Goal: Communication & Community: Answer question/provide support

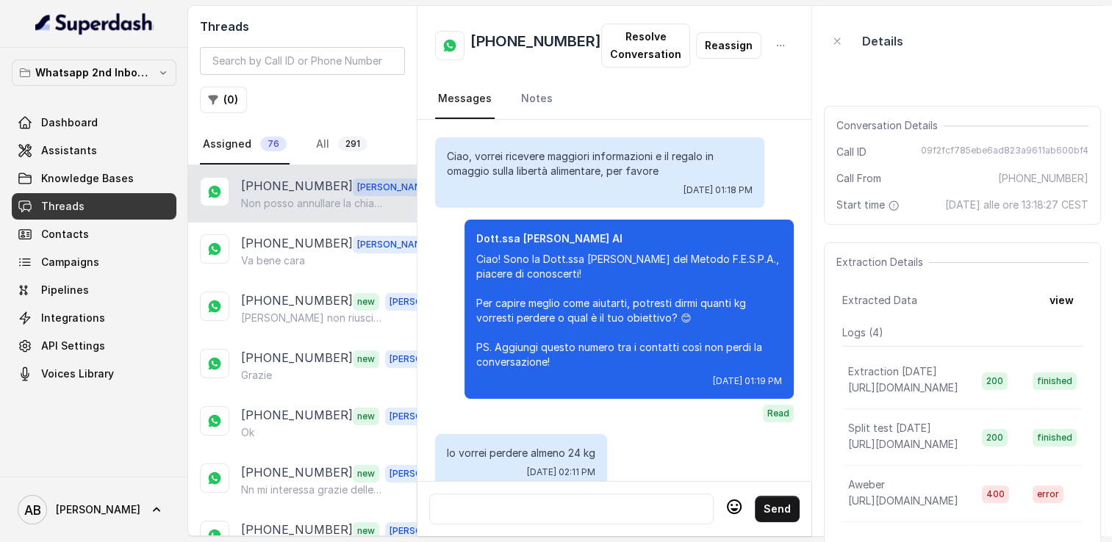
scroll to position [1469, 0]
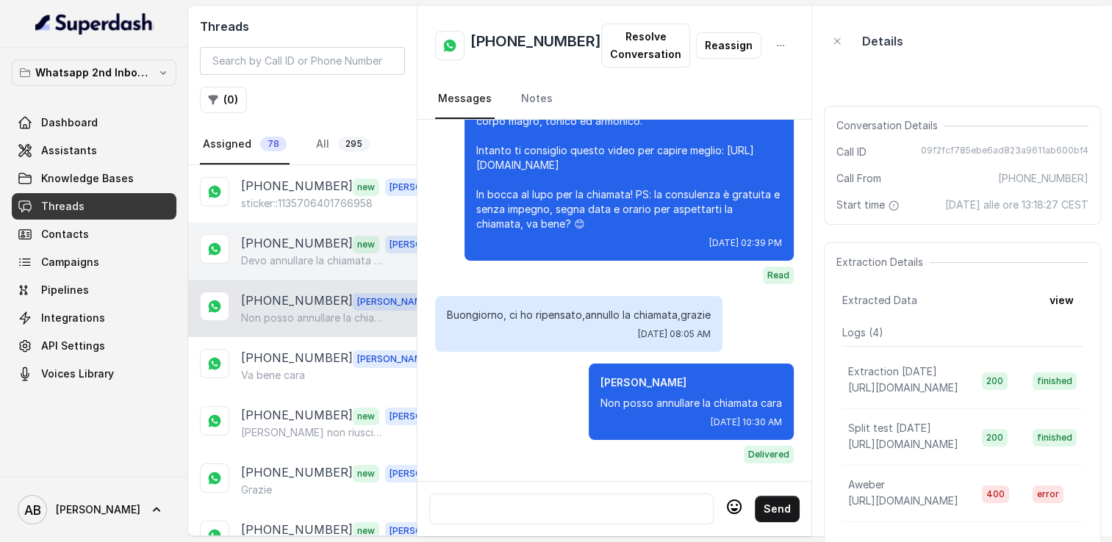
click at [271, 262] on p "Devo annullare la chiamata mi faccio risentire io grazie" at bounding box center [311, 260] width 141 height 15
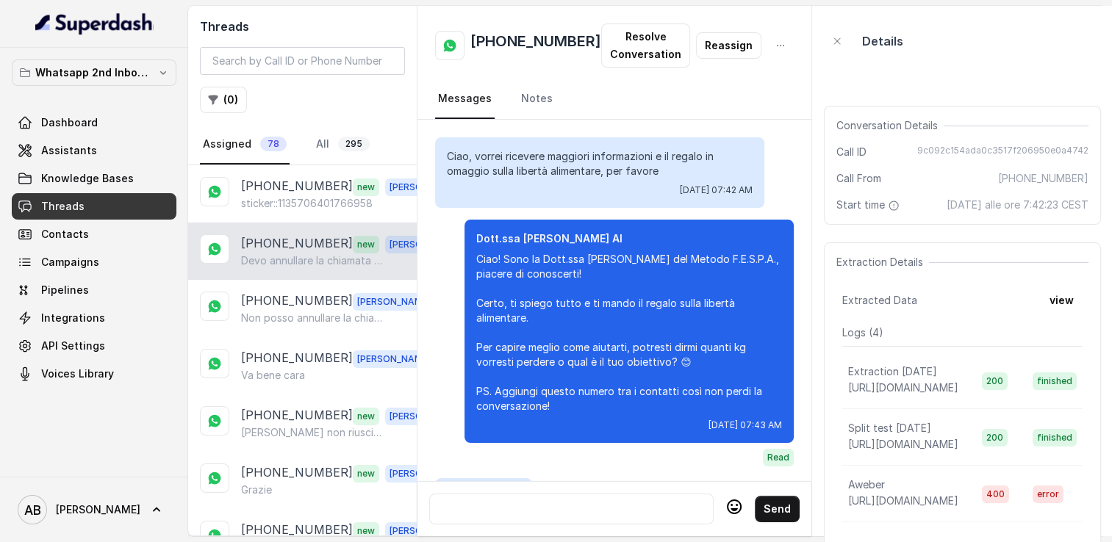
scroll to position [2042, 0]
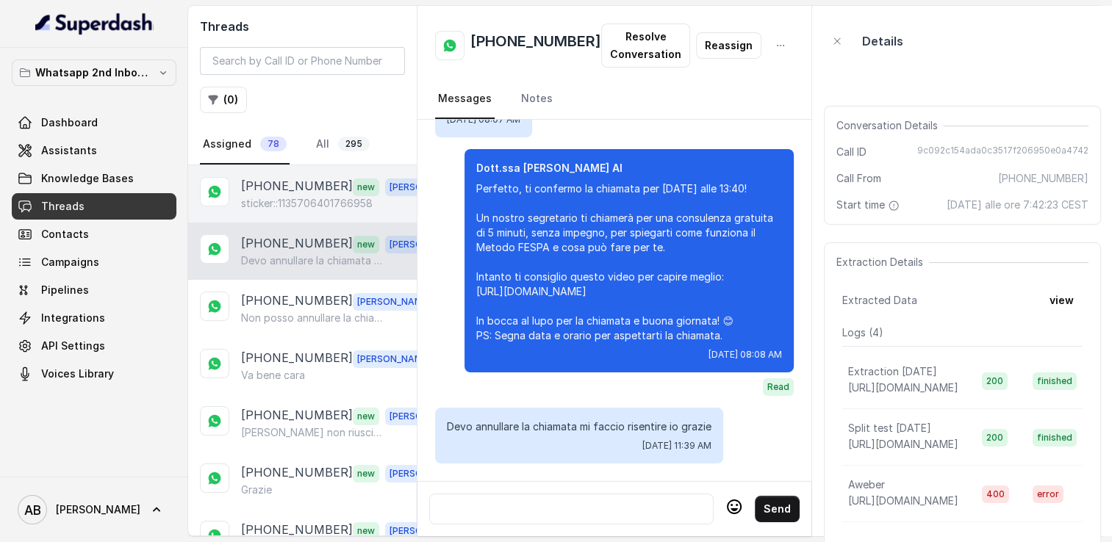
click at [284, 196] on p "sticker::1135706401766958" at bounding box center [307, 203] width 132 height 15
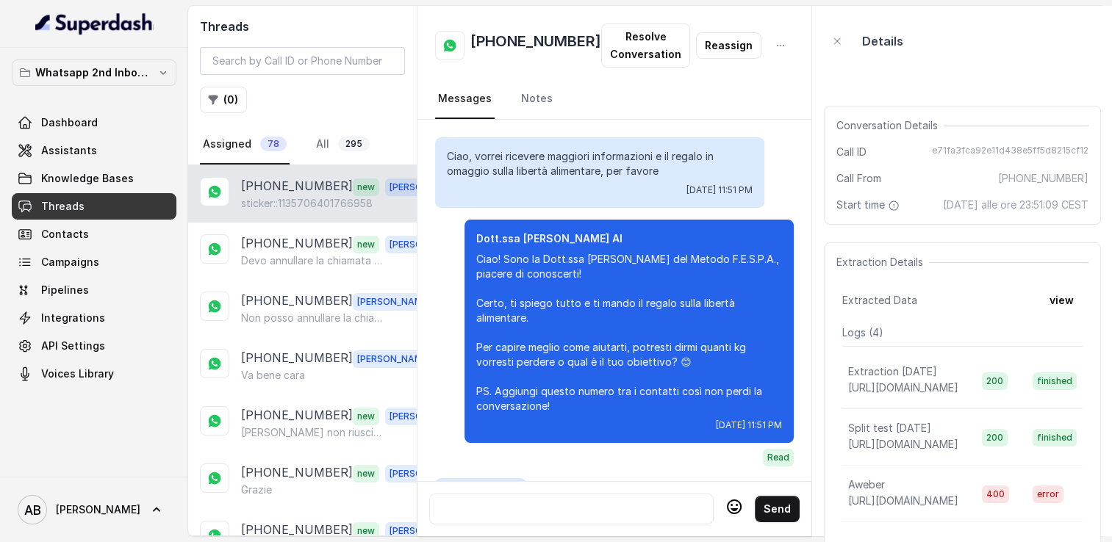
scroll to position [2072, 0]
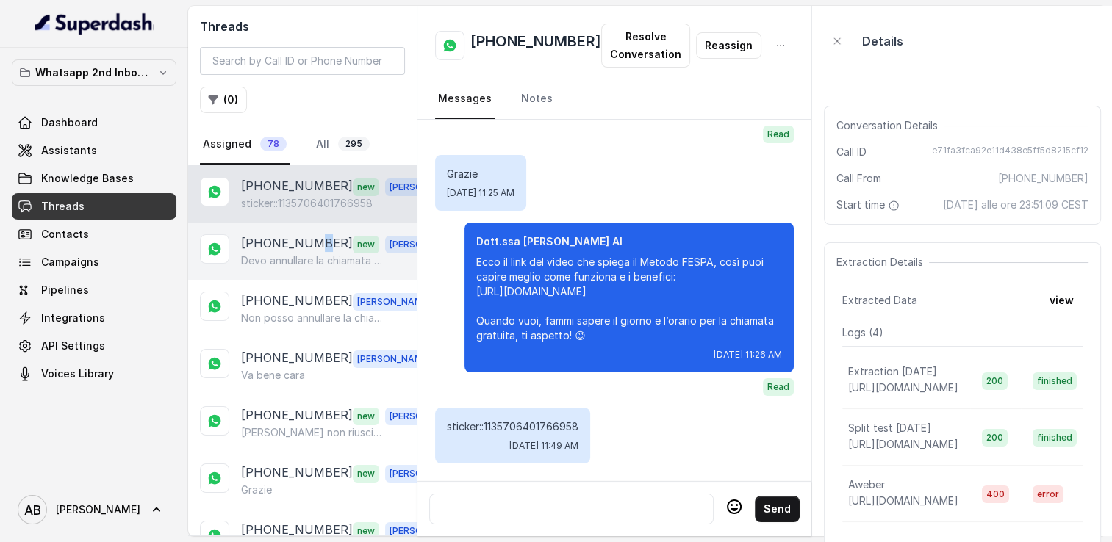
click at [311, 245] on p "[PHONE_NUMBER]" at bounding box center [297, 243] width 112 height 19
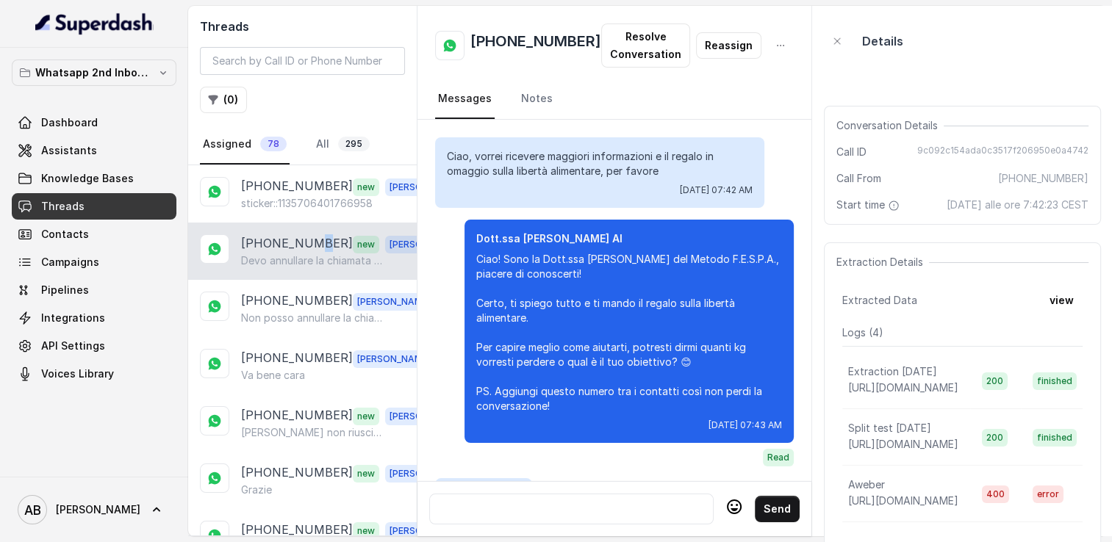
scroll to position [2042, 0]
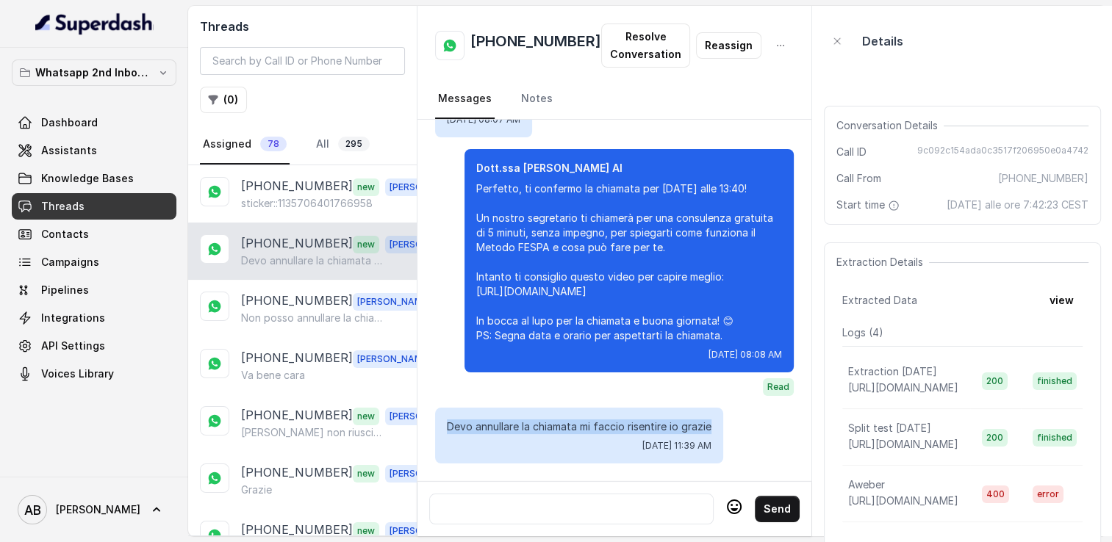
drag, startPoint x: 447, startPoint y: 416, endPoint x: 708, endPoint y: 414, distance: 261.6
click at [710, 420] on p "Devo annullare la chiamata mi faccio risentire io grazie" at bounding box center [579, 427] width 264 height 15
copy p "Devo annullare la chiamata mi faccio risentire io grazie"
click at [564, 503] on div at bounding box center [571, 509] width 271 height 18
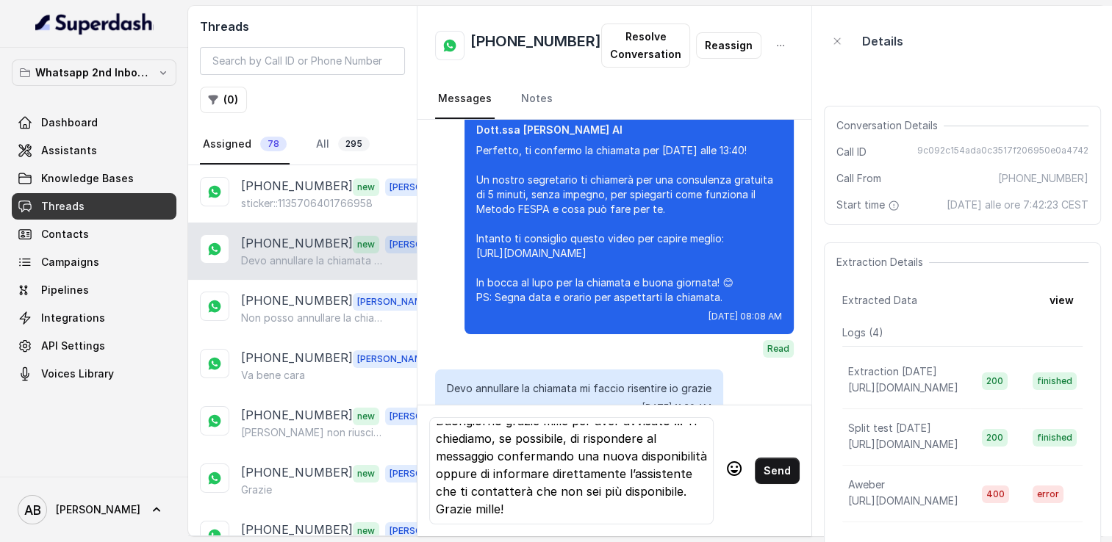
scroll to position [58, 0]
click at [590, 467] on div "Buongiorno grazie mille per aver avvisato ... Ti chiediamo, se possibile, di ri…" at bounding box center [571, 471] width 271 height 94
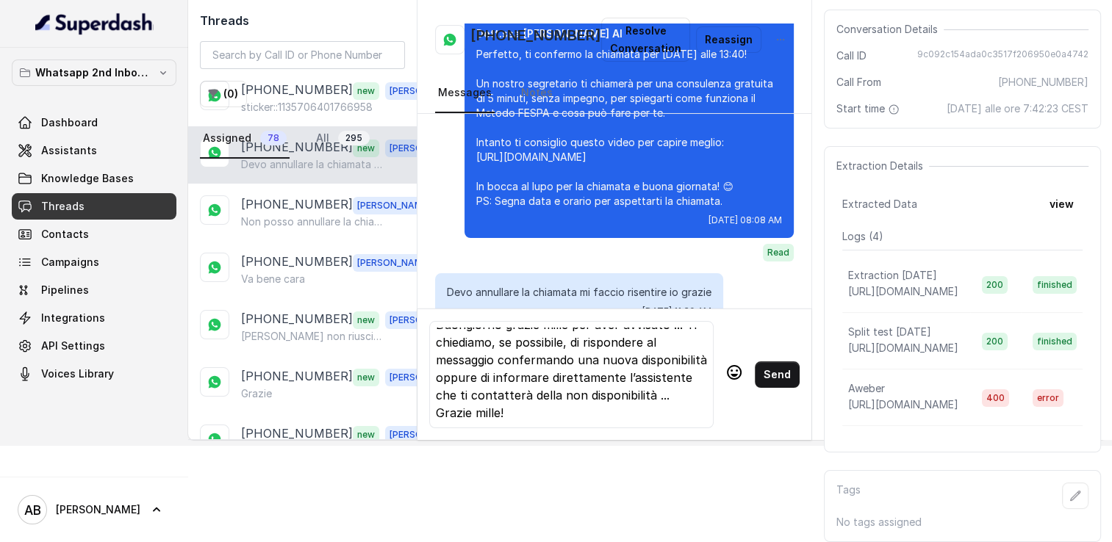
scroll to position [109, 0]
click at [555, 392] on div "Buongiorno grazie mille per aver avvisato ... Ti chiediamo, se possibile, di ri…" at bounding box center [571, 375] width 271 height 94
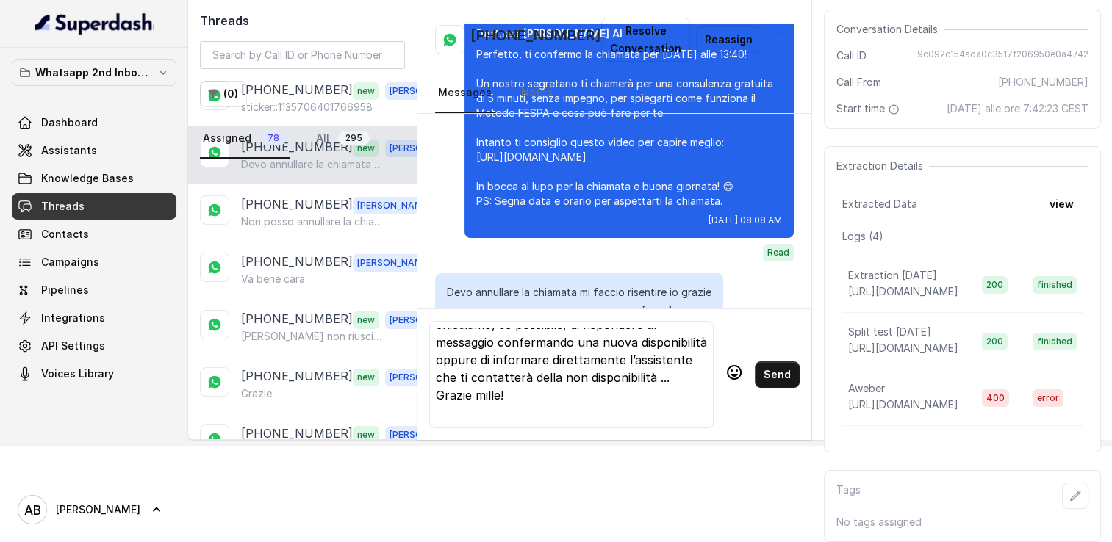
scroll to position [91, 0]
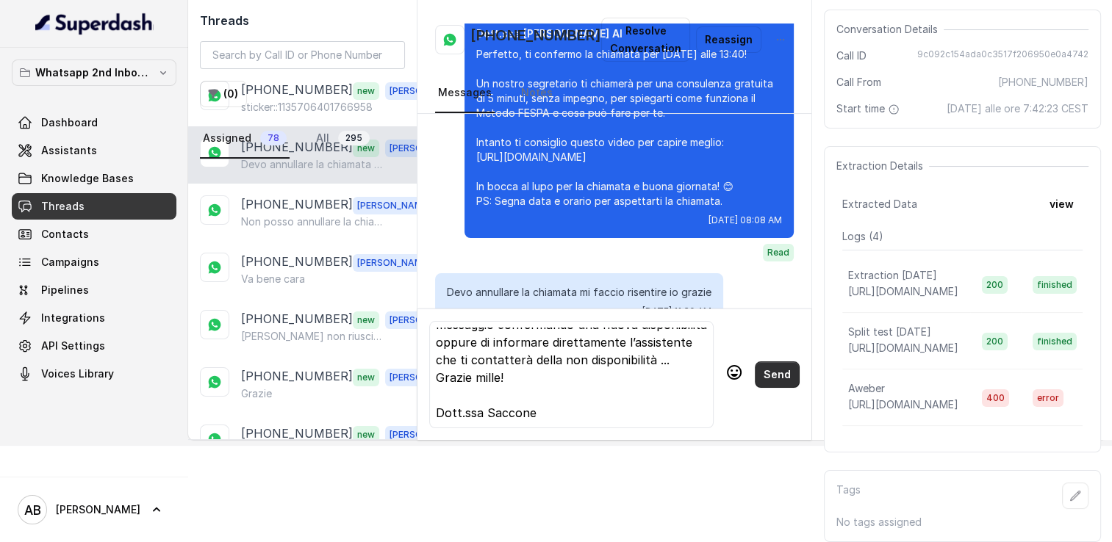
click at [756, 369] on button "Send" at bounding box center [777, 374] width 45 height 26
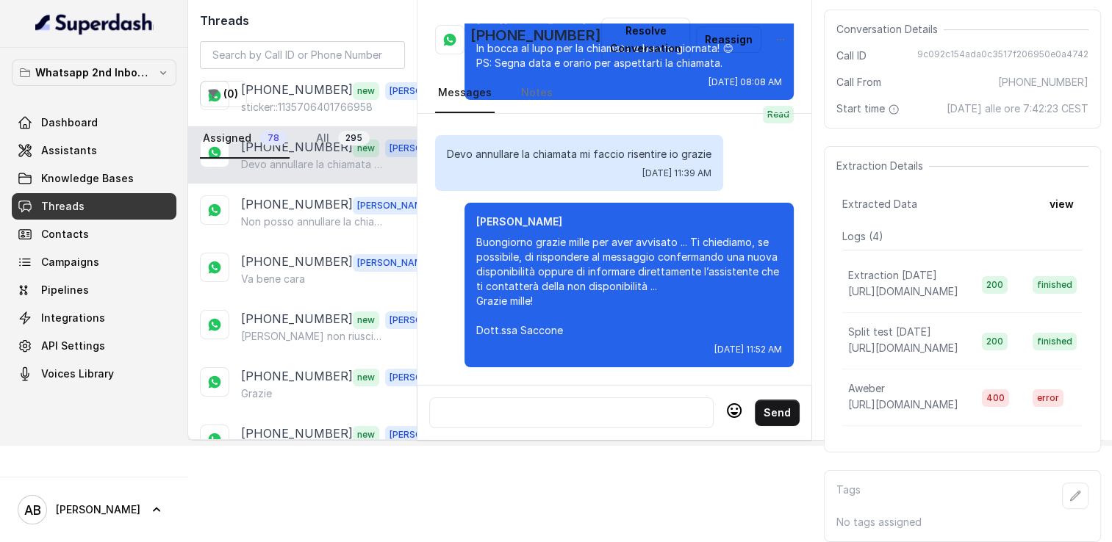
scroll to position [2219, 0]
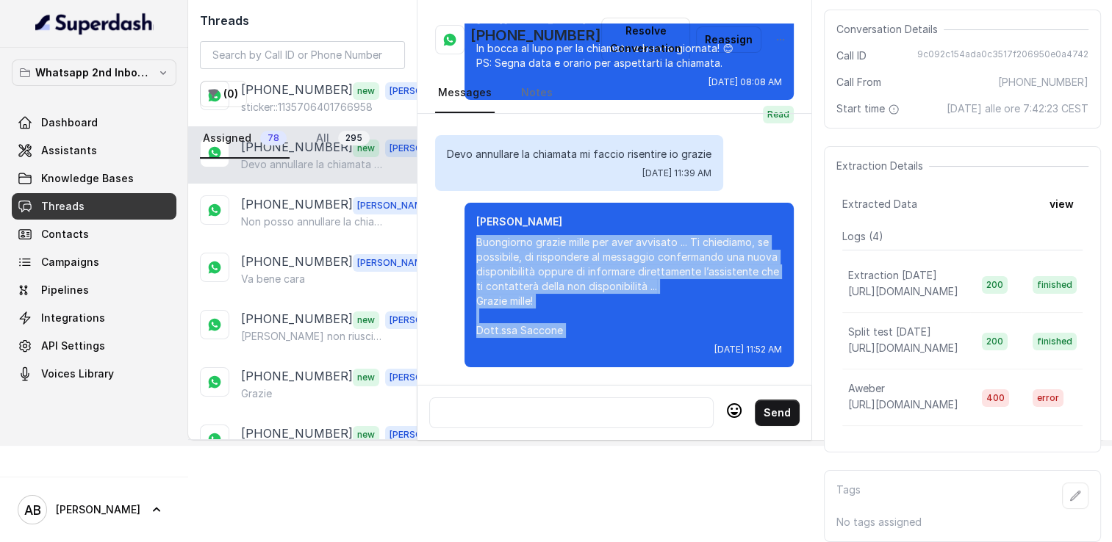
drag, startPoint x: 453, startPoint y: 215, endPoint x: 569, endPoint y: 316, distance: 153.6
click at [569, 316] on div "Alessandro Buongiorno grazie mille per aver avvisato ... Ti chiediamo, se possi…" at bounding box center [628, 285] width 329 height 165
copy p "Buongiorno grazie mille per aver avvisato ... Ti chiediamo, se possibile, di ri…"
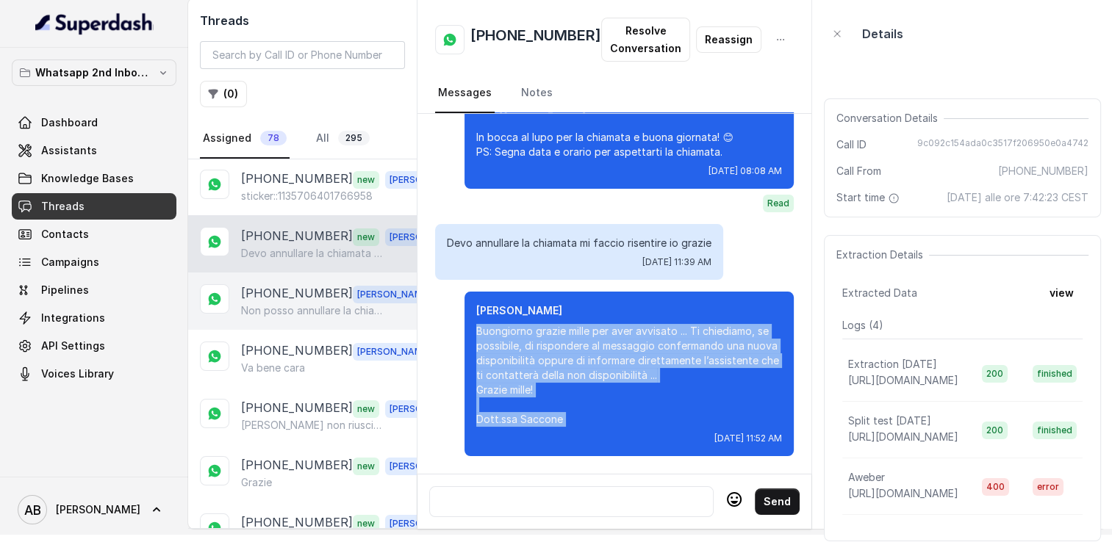
scroll to position [0, 0]
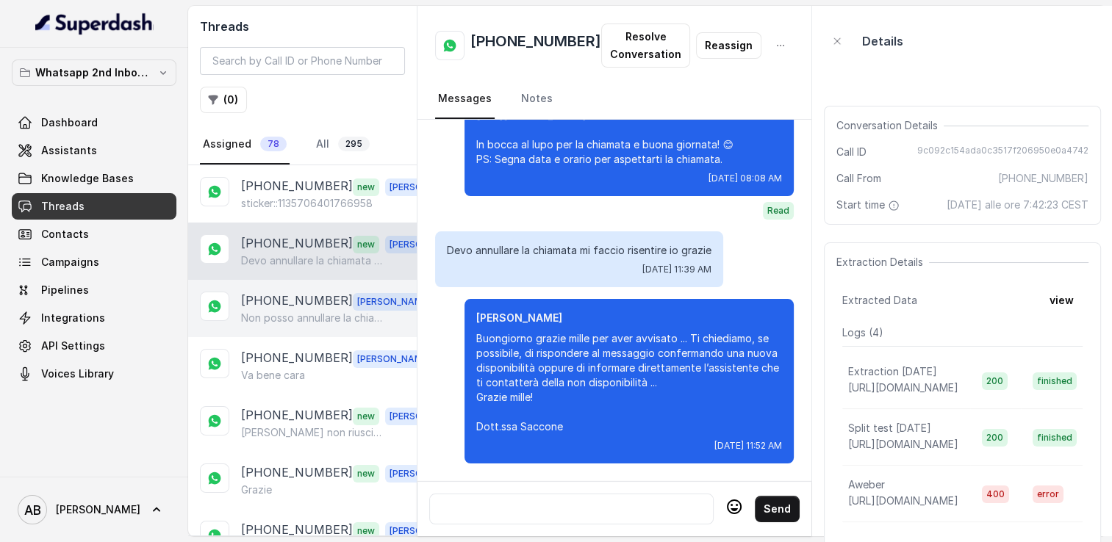
click at [308, 316] on p "Non posso annullare la chiamata cara" at bounding box center [311, 318] width 141 height 15
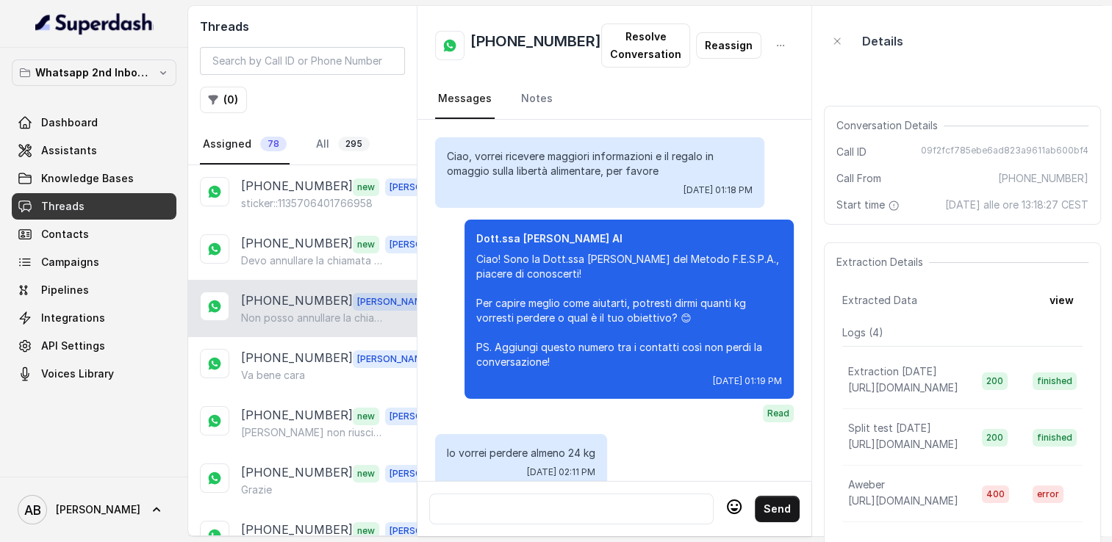
scroll to position [1469, 0]
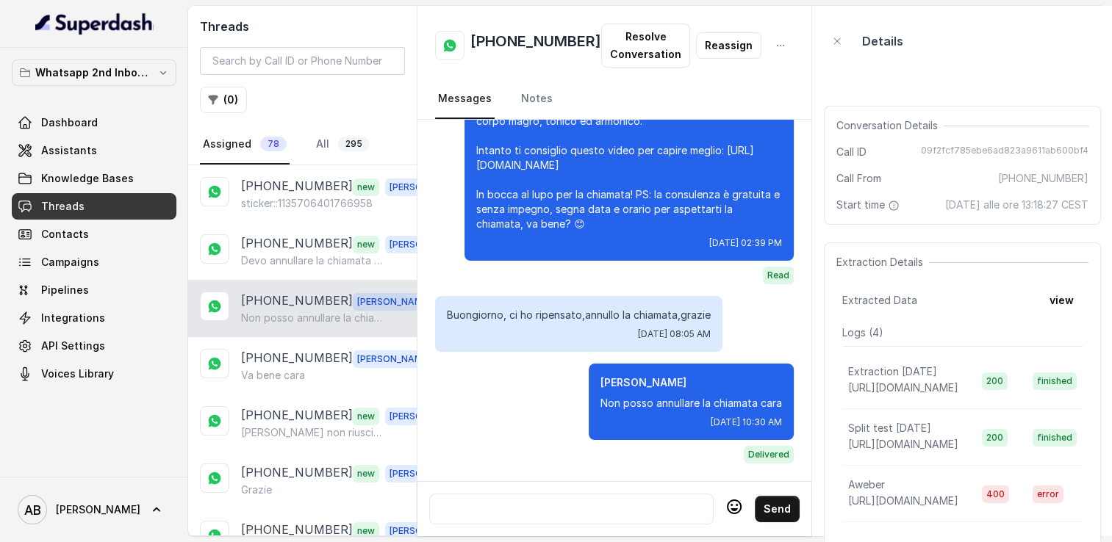
click at [558, 500] on div at bounding box center [571, 509] width 271 height 18
paste div
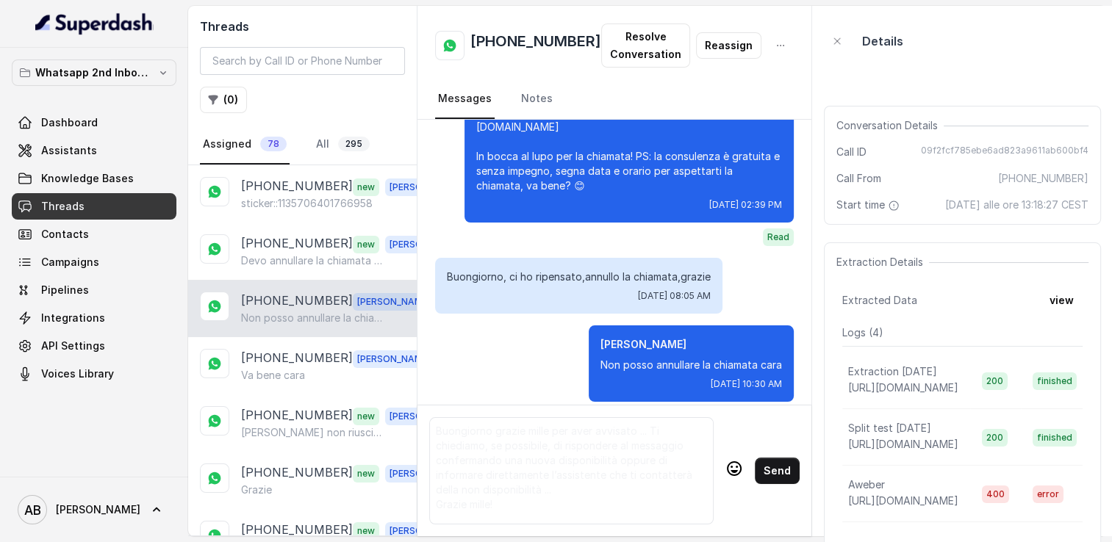
scroll to position [50, 0]
click at [767, 478] on button "Send" at bounding box center [777, 471] width 45 height 26
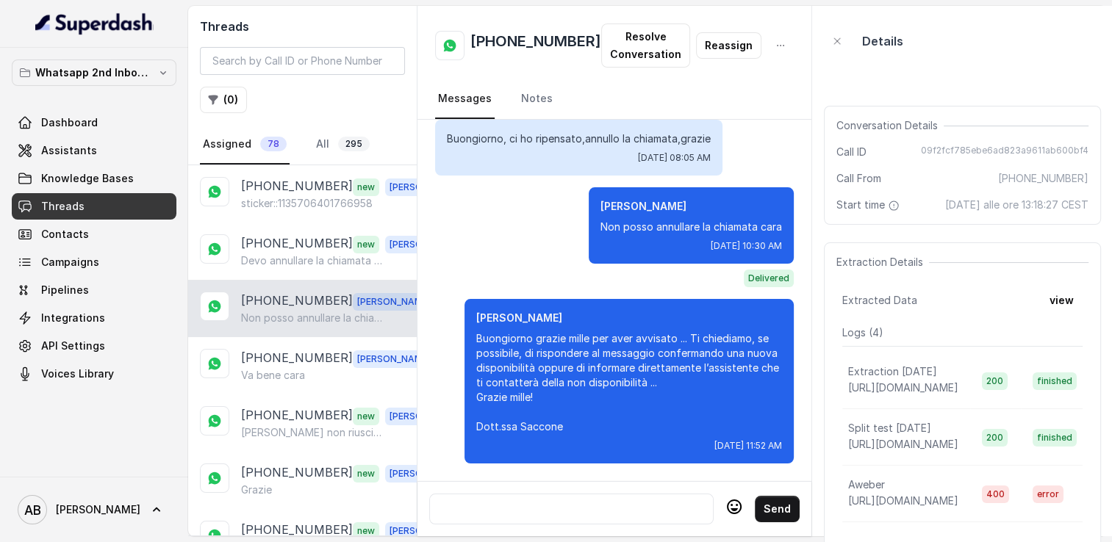
scroll to position [1646, 0]
click at [555, 481] on div "Send" at bounding box center [614, 508] width 394 height 55
click at [541, 505] on div at bounding box center [571, 509] width 271 height 18
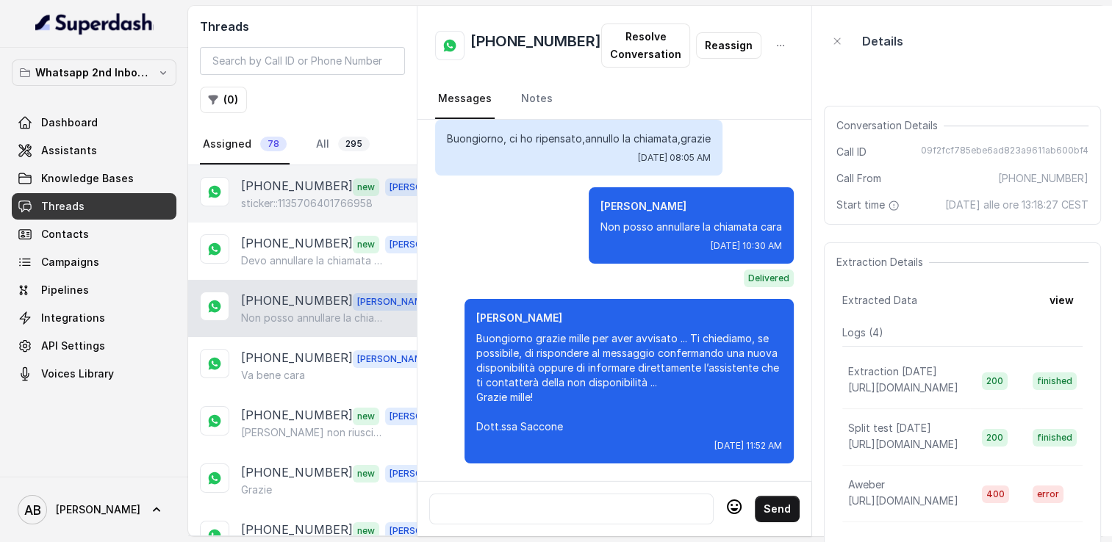
click at [283, 216] on div "+393471792097 new Alessandro sticker::1135706401766958" at bounding box center [302, 193] width 228 height 57
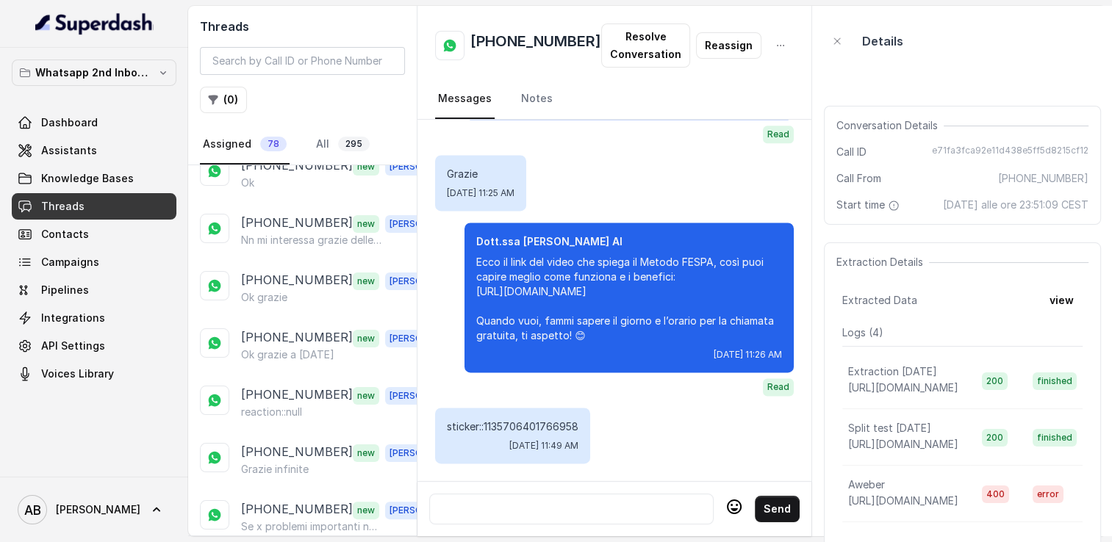
scroll to position [367, 0]
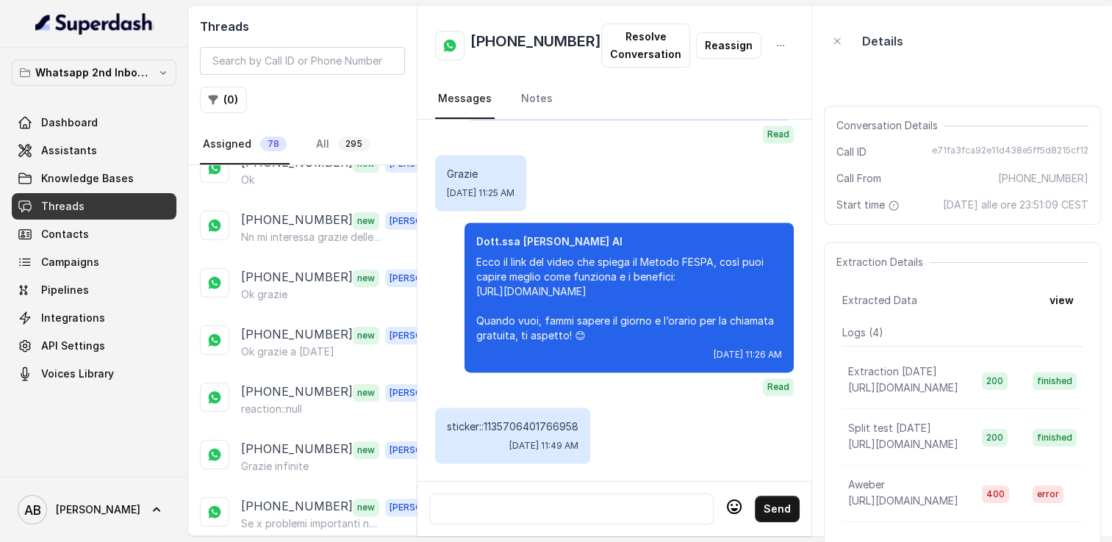
click at [283, 217] on p "[PHONE_NUMBER]" at bounding box center [297, 220] width 112 height 19
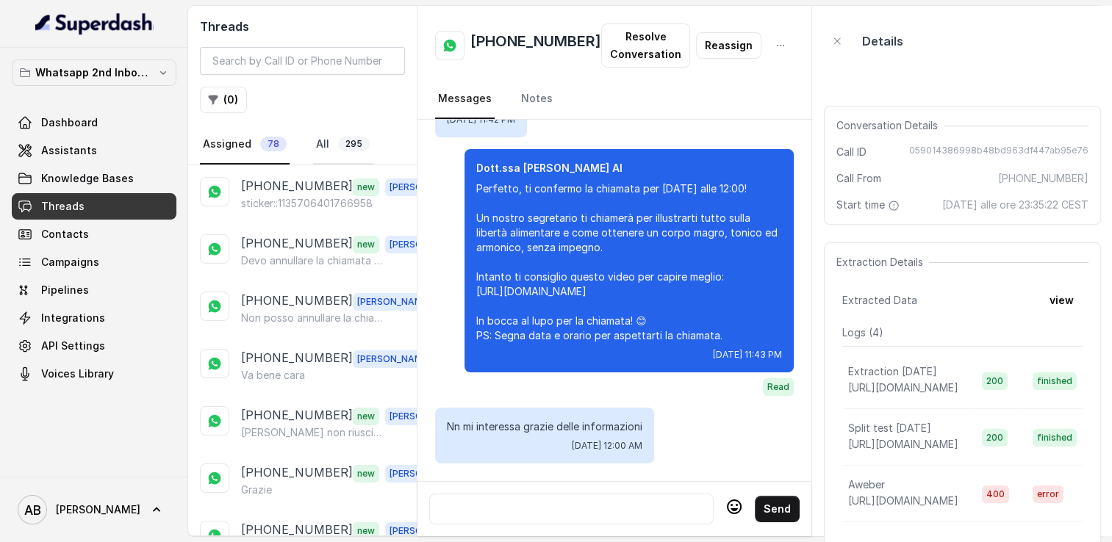
click at [324, 148] on link "All 295" at bounding box center [343, 145] width 60 height 40
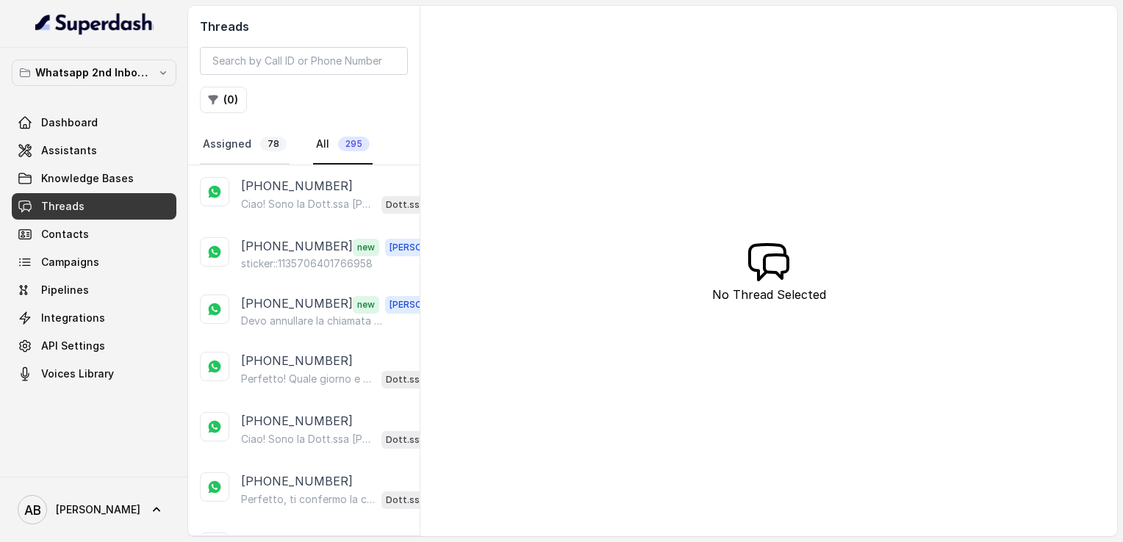
click at [217, 137] on link "Assigned 78" at bounding box center [245, 145] width 90 height 40
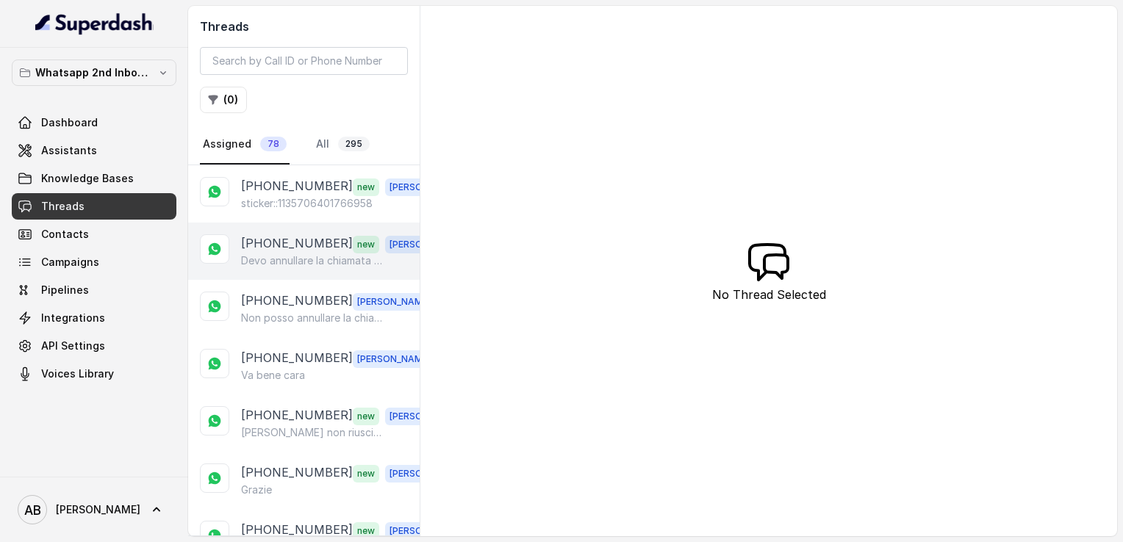
click at [273, 249] on p "[PHONE_NUMBER]" at bounding box center [297, 243] width 112 height 19
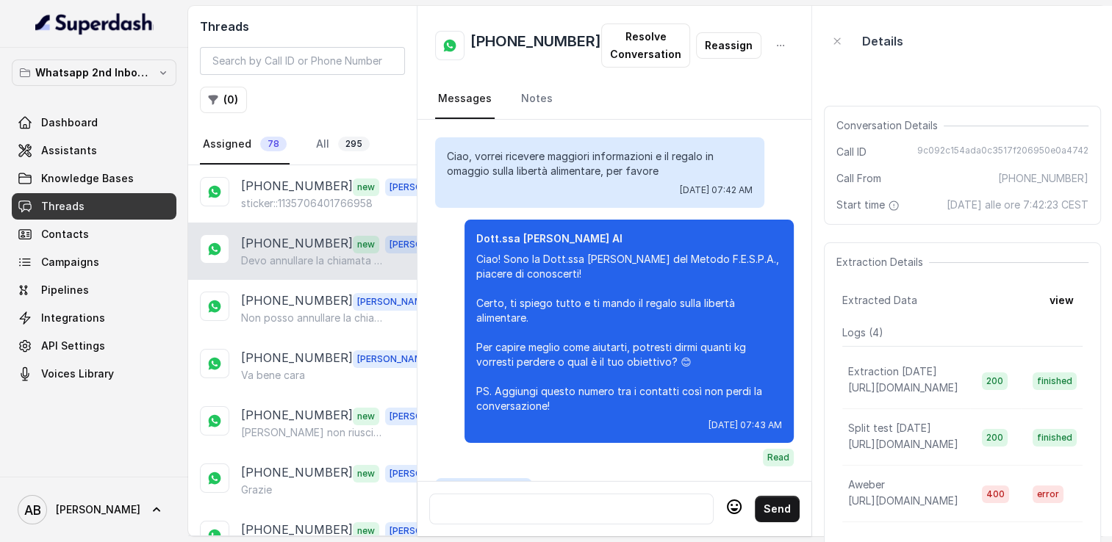
scroll to position [2042, 0]
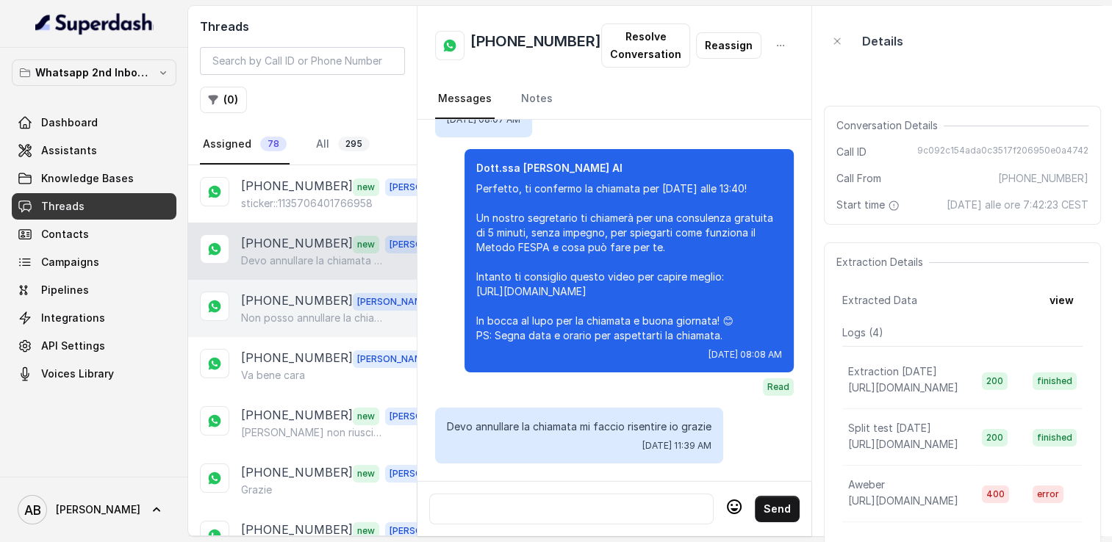
click at [288, 300] on p "[PHONE_NUMBER]" at bounding box center [297, 301] width 112 height 19
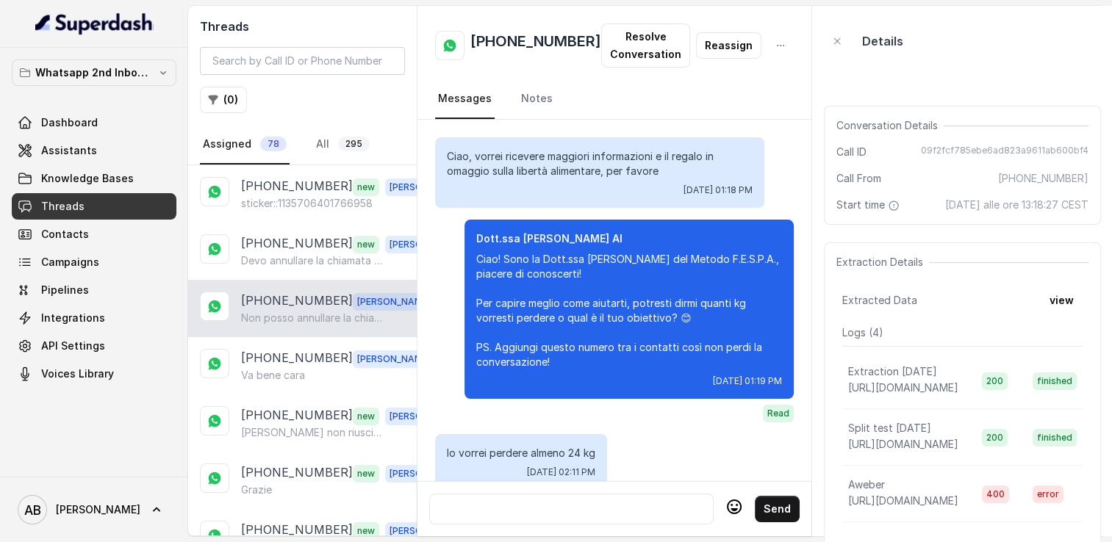
scroll to position [1469, 0]
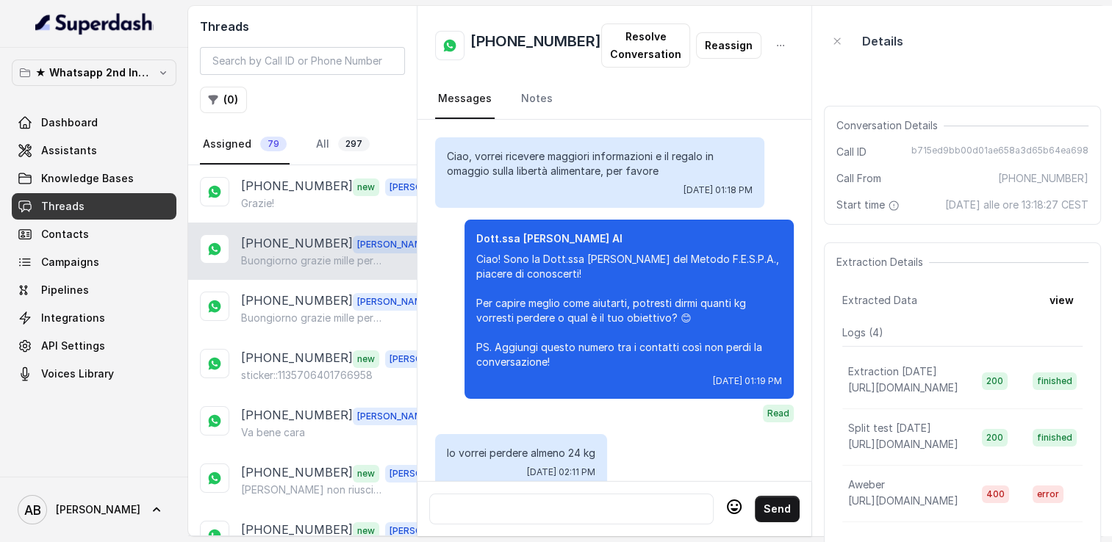
scroll to position [1669, 0]
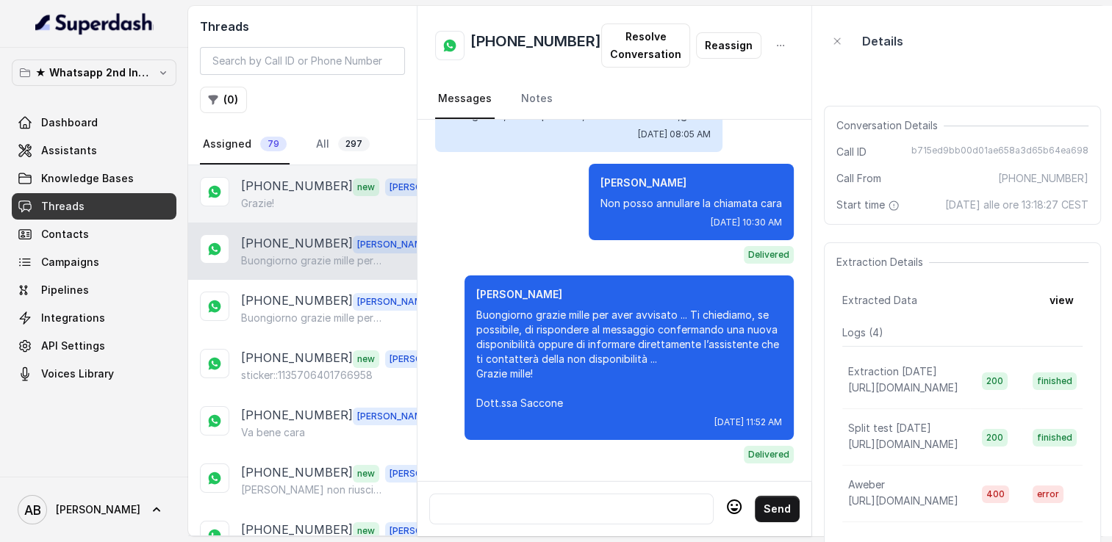
click at [284, 191] on p "[PHONE_NUMBER]" at bounding box center [297, 186] width 112 height 19
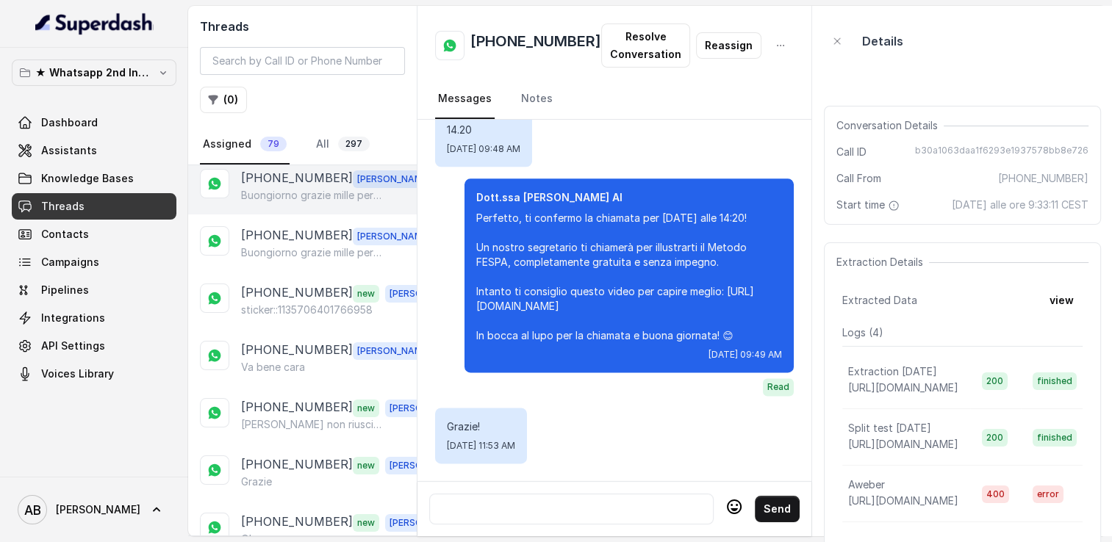
scroll to position [73, 0]
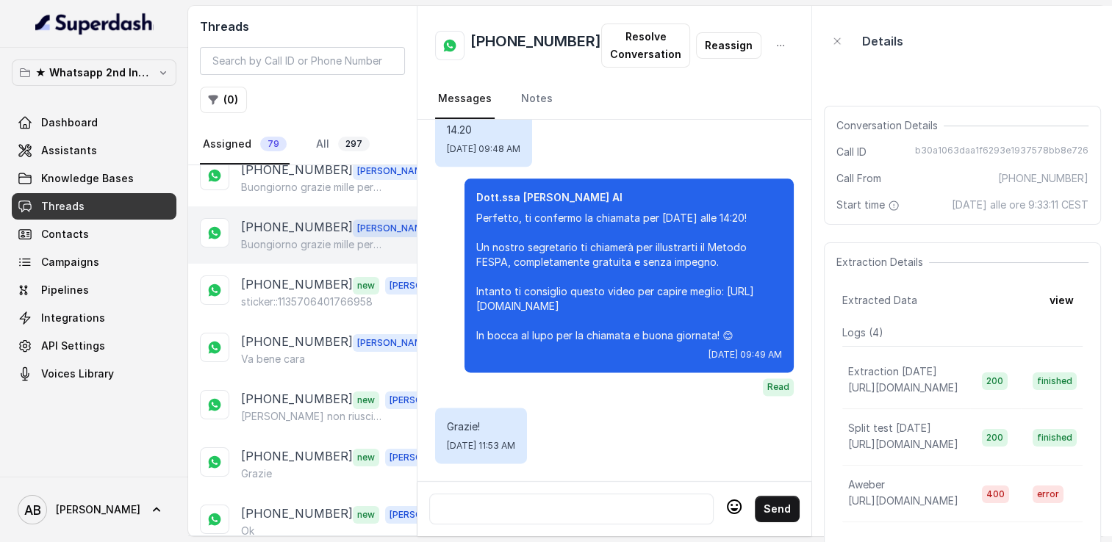
click at [289, 240] on p "Buongiorno grazie mille per aver avvisato ... Ti chiediamo, se possibile, di ri…" at bounding box center [311, 244] width 141 height 15
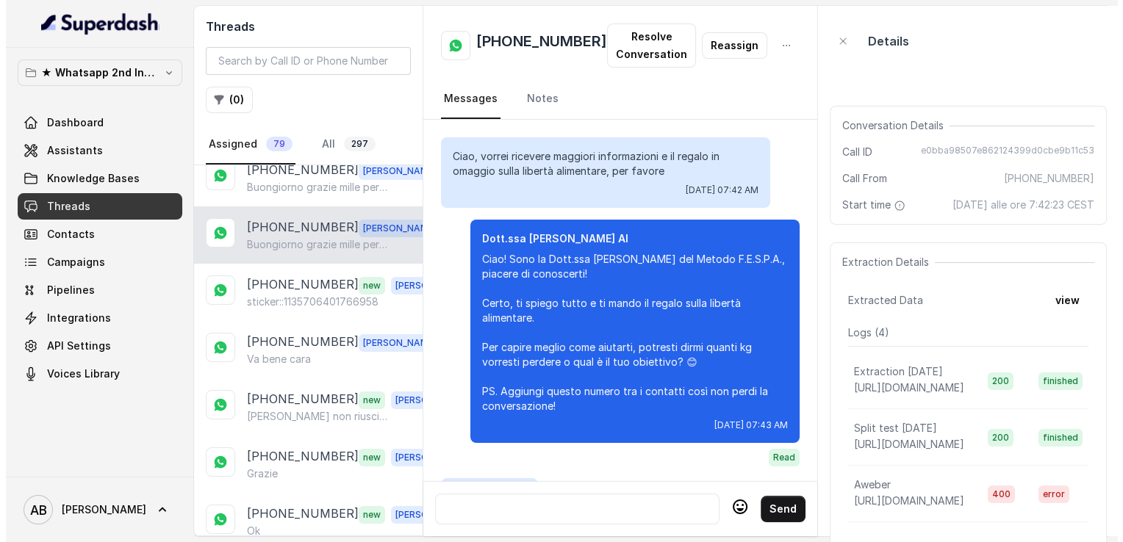
scroll to position [2242, 0]
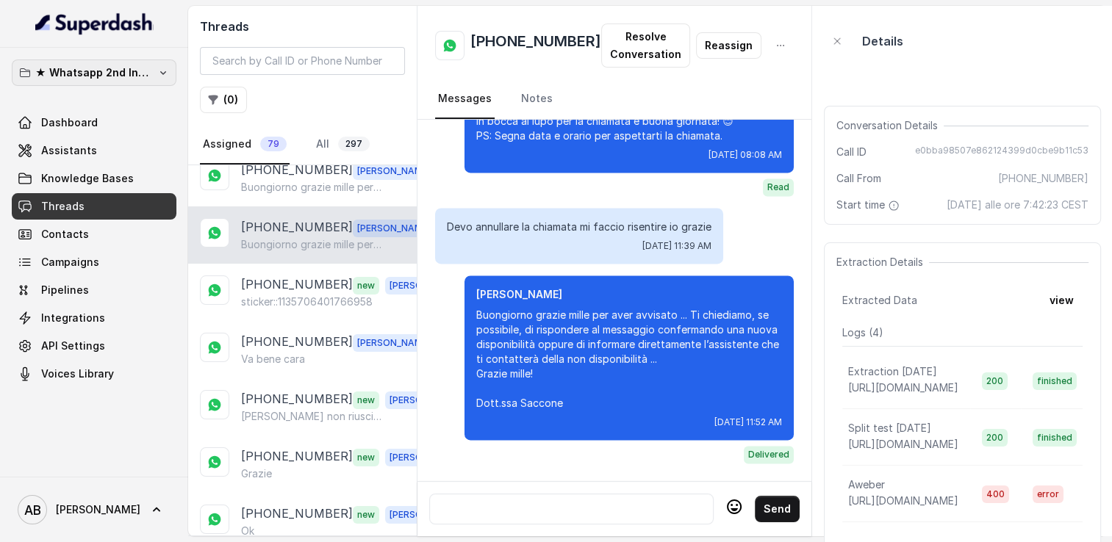
click at [126, 70] on p "★ Whatsapp 2nd Inbound BM5" at bounding box center [94, 73] width 118 height 18
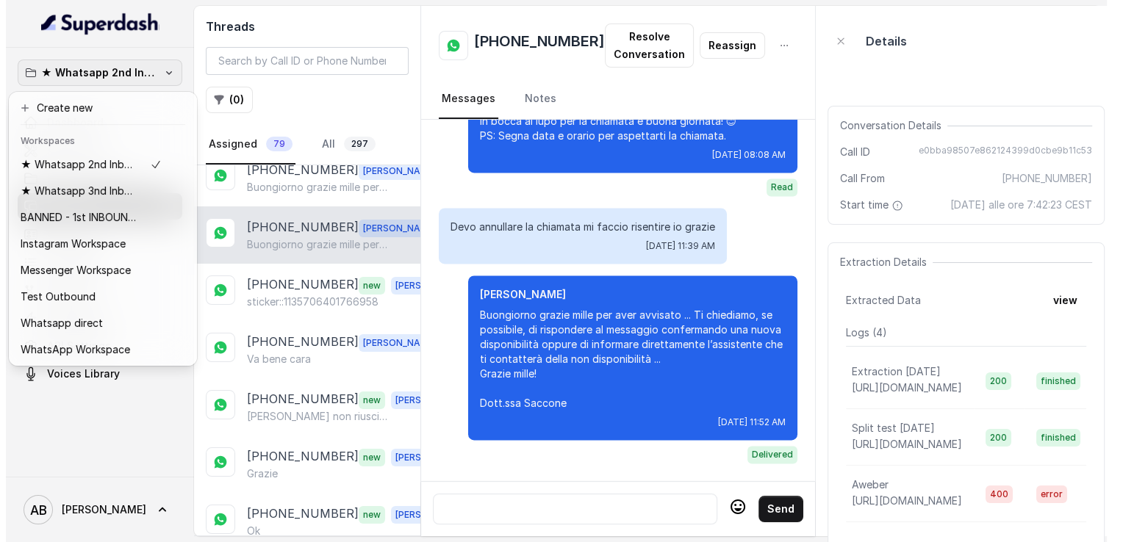
scroll to position [2228, 0]
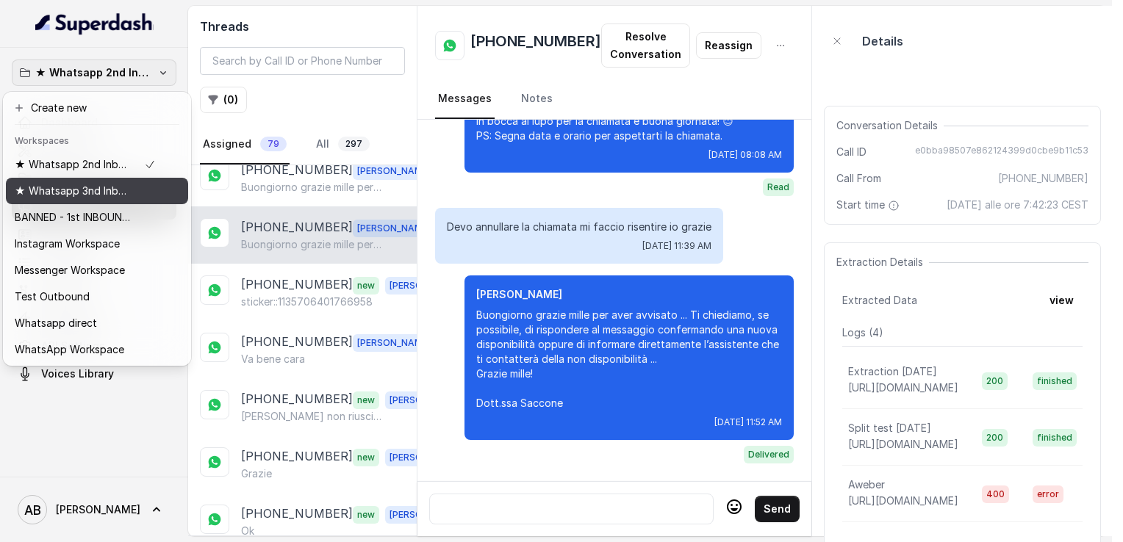
click at [106, 187] on p "★ Whatsapp 3nd Inbound BM5" at bounding box center [74, 191] width 118 height 18
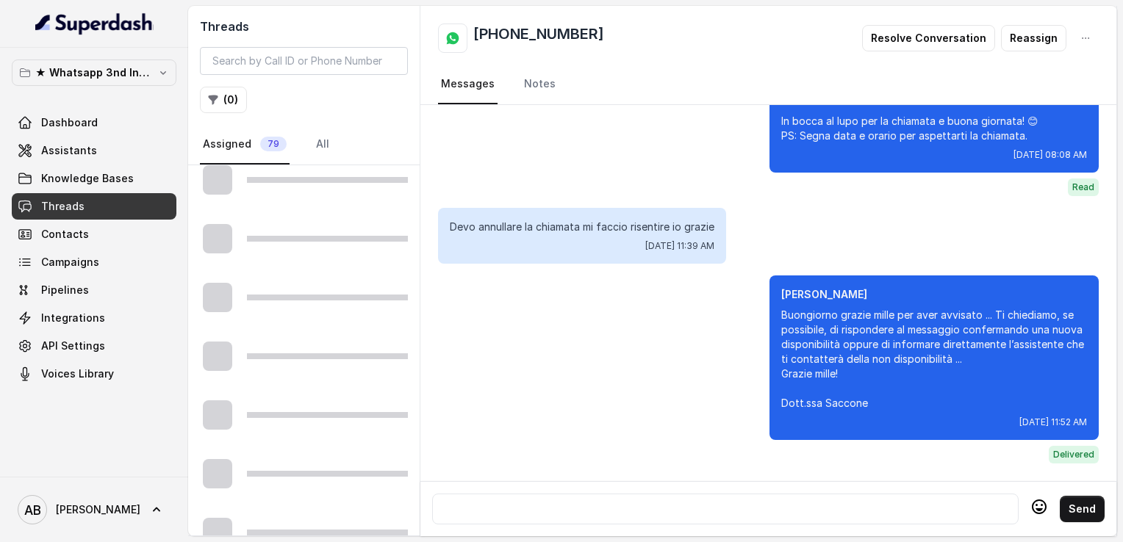
scroll to position [2228, 0]
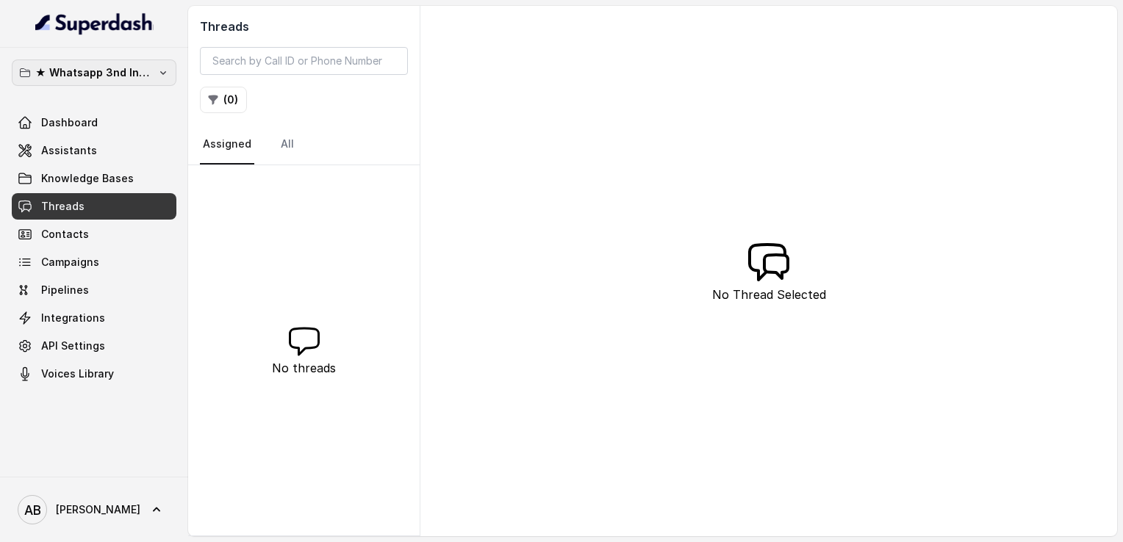
click at [127, 78] on p "★ Whatsapp 3nd Inbound BM5" at bounding box center [94, 73] width 118 height 18
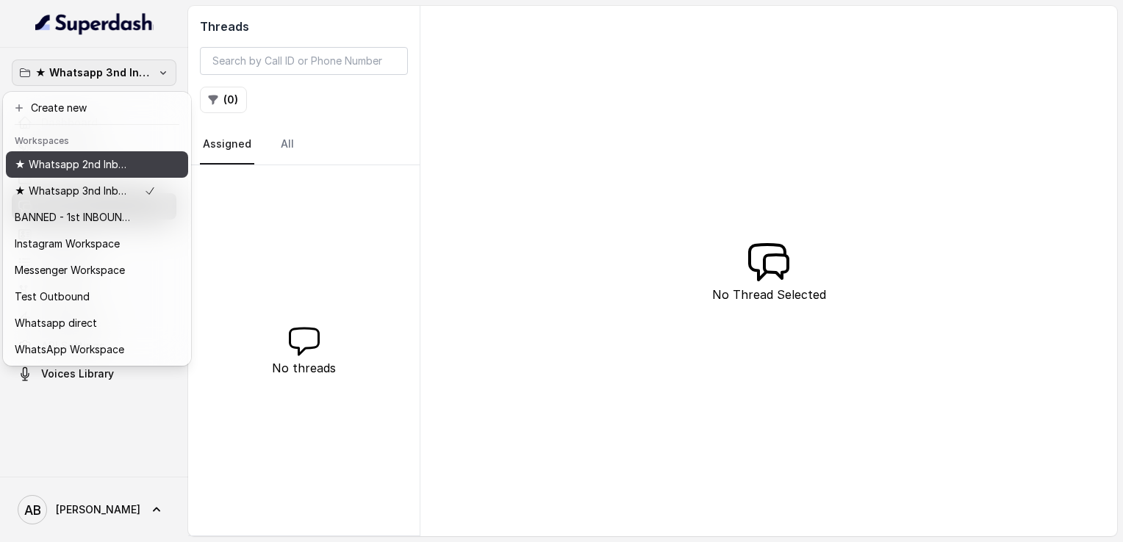
click at [92, 166] on p "★ Whatsapp 2nd Inbound BM5" at bounding box center [74, 165] width 118 height 18
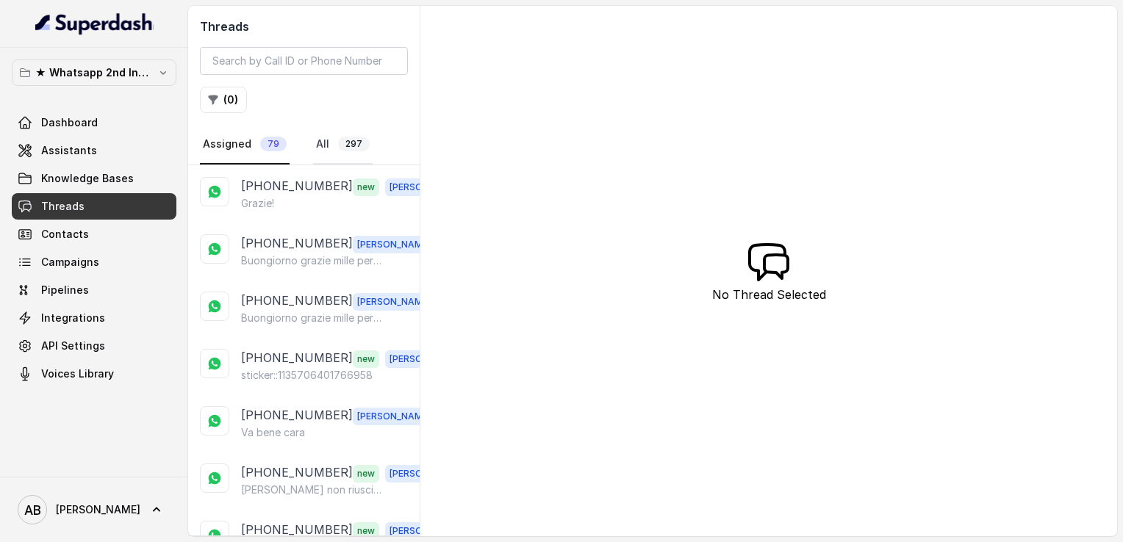
click at [317, 151] on link "All 297" at bounding box center [343, 145] width 60 height 40
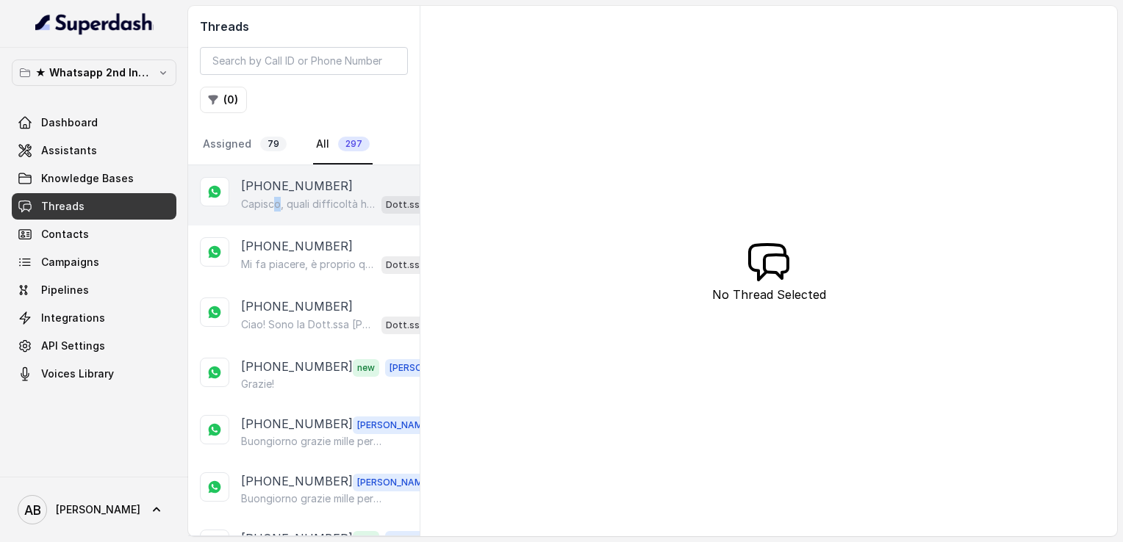
click at [281, 209] on div "Capisco, quali difficoltà hai riscontrato nel seguire queste diete? Dott.ssa [P…" at bounding box center [345, 204] width 208 height 19
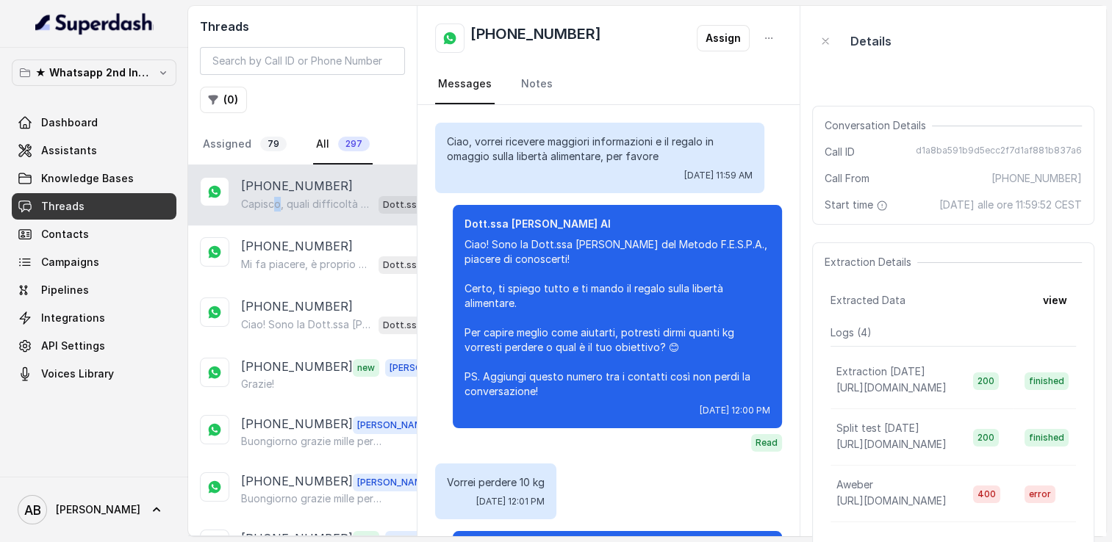
scroll to position [320, 0]
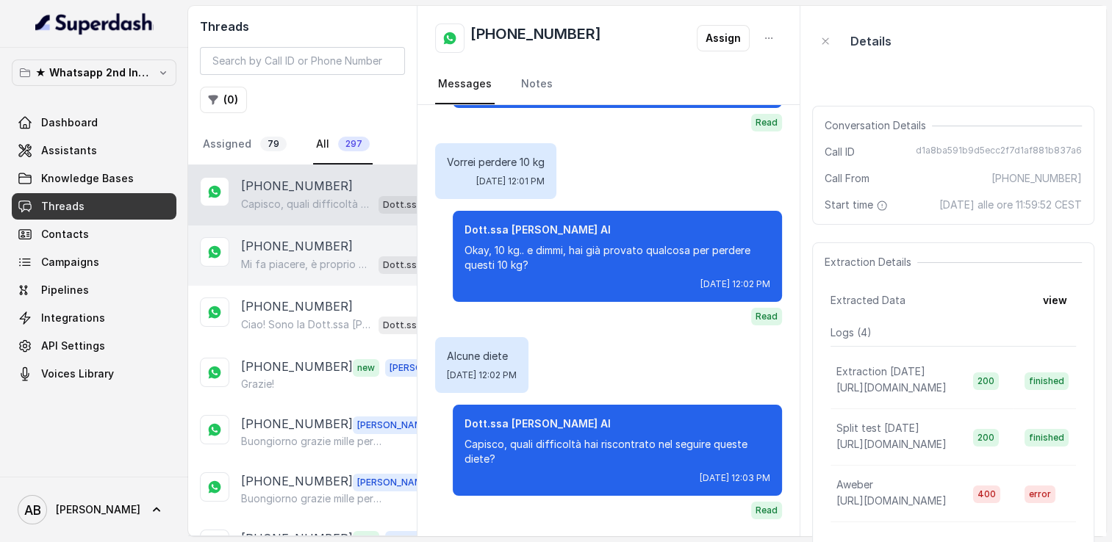
click at [289, 275] on div "[PHONE_NUMBER] Mi fa piacere, è proprio questo il cuore del Metodo FESPA: raggi…" at bounding box center [302, 256] width 228 height 60
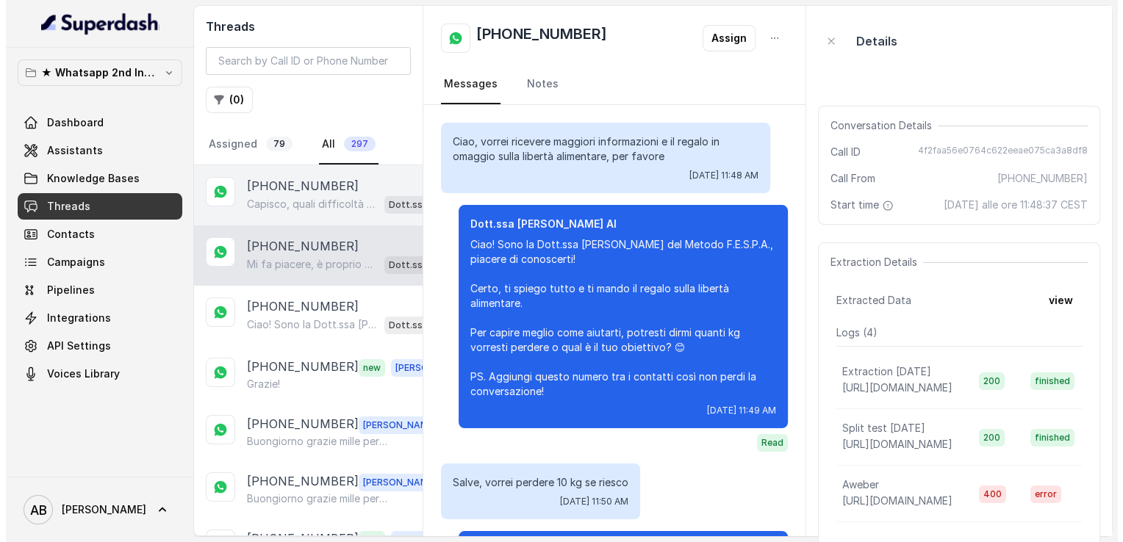
scroll to position [632, 0]
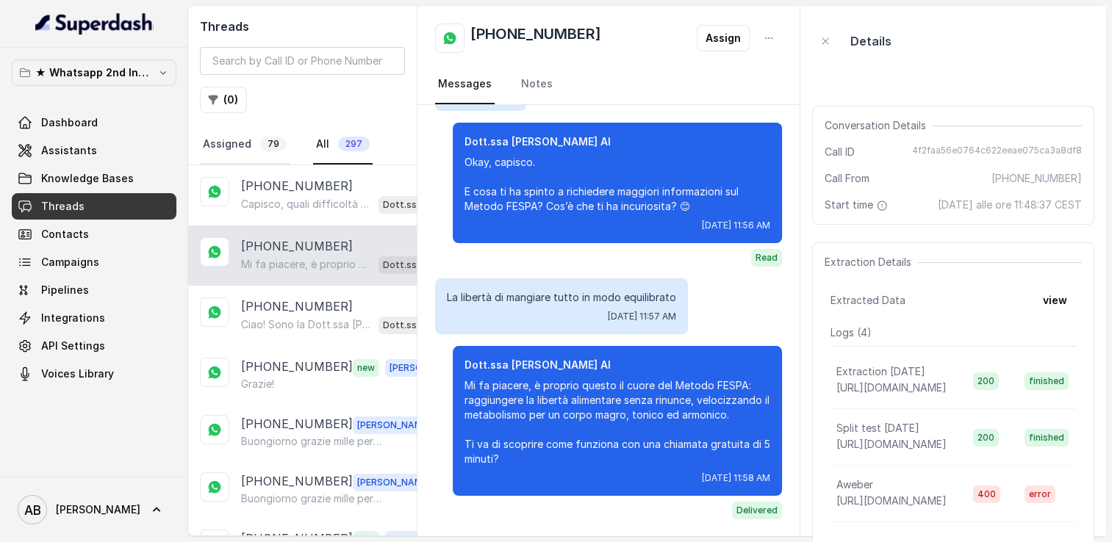
click at [253, 156] on link "Assigned 79" at bounding box center [245, 145] width 90 height 40
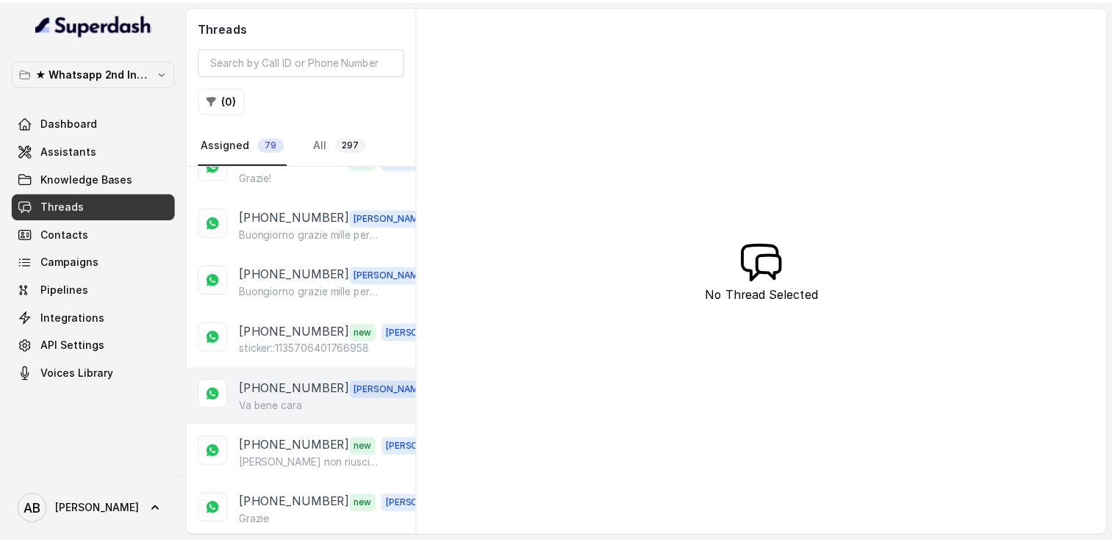
scroll to position [73, 0]
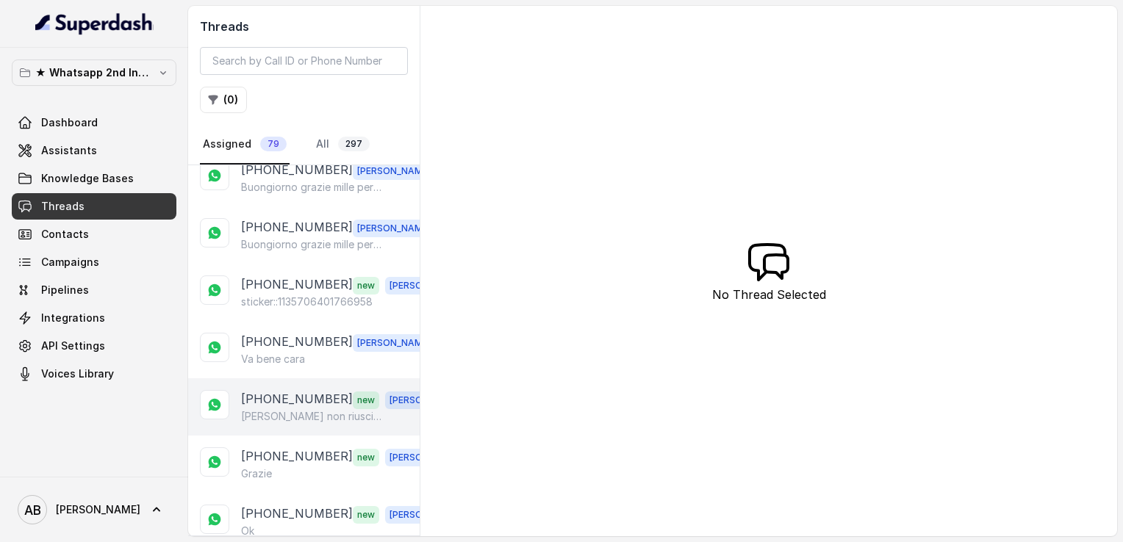
click at [291, 395] on p "[PHONE_NUMBER]" at bounding box center [297, 399] width 112 height 19
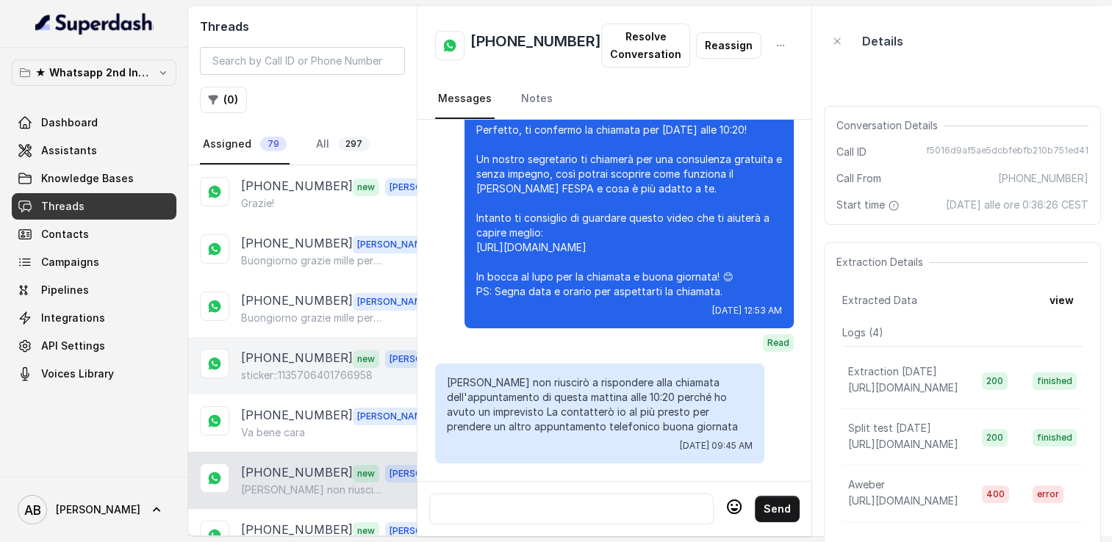
click at [295, 364] on p "[PHONE_NUMBER]" at bounding box center [297, 358] width 112 height 19
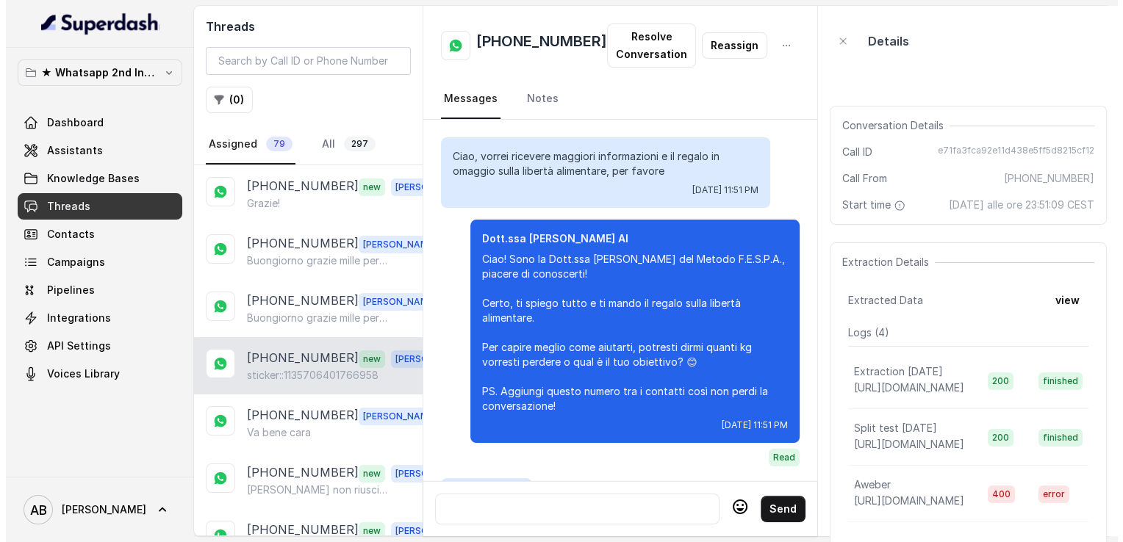
scroll to position [2072, 0]
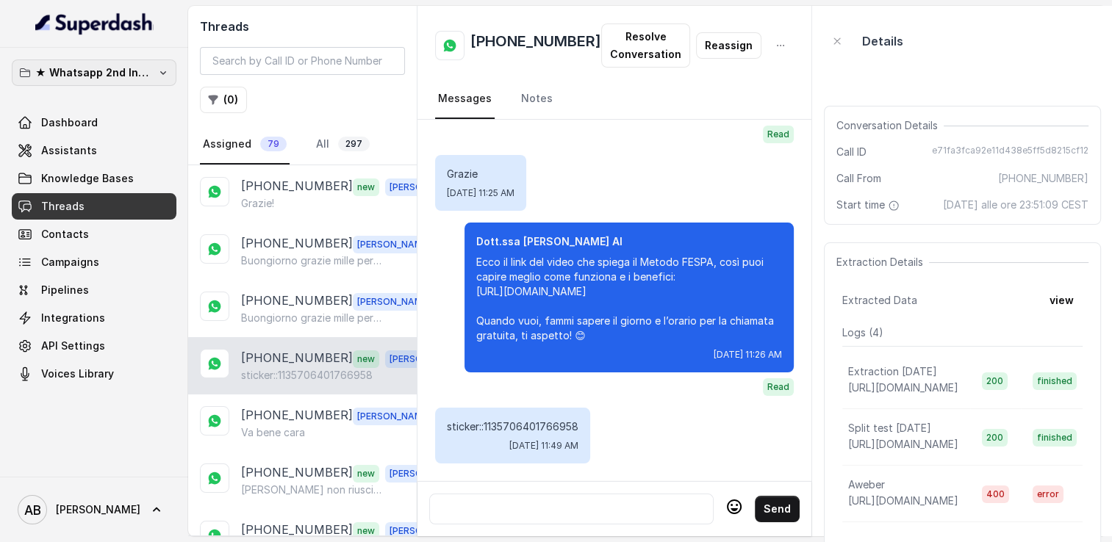
click at [135, 60] on button "★ Whatsapp 2nd Inbound BM5" at bounding box center [94, 73] width 165 height 26
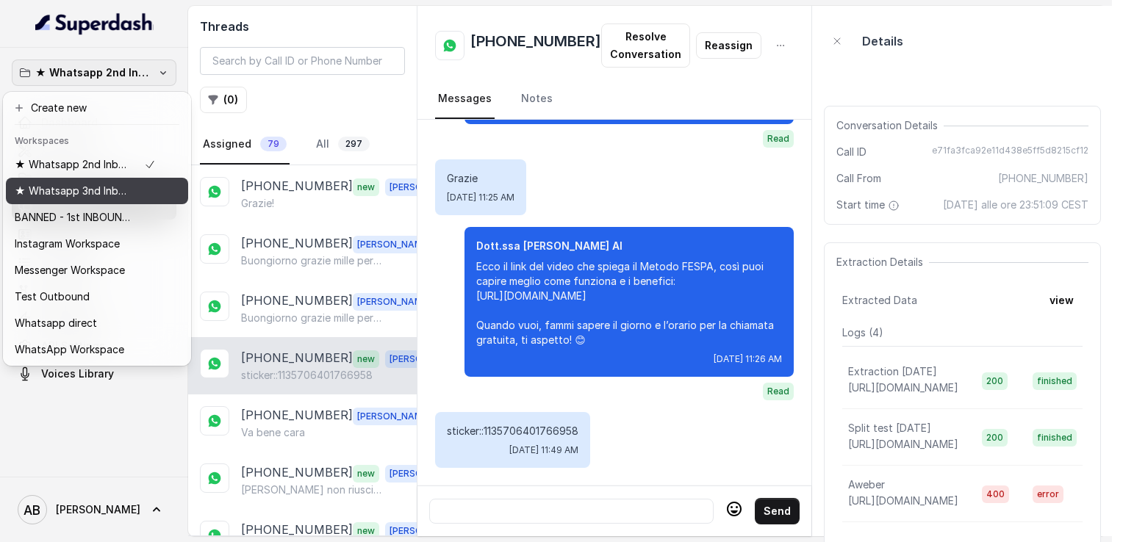
click at [106, 186] on p "★ Whatsapp 3nd Inbound BM5" at bounding box center [74, 191] width 118 height 18
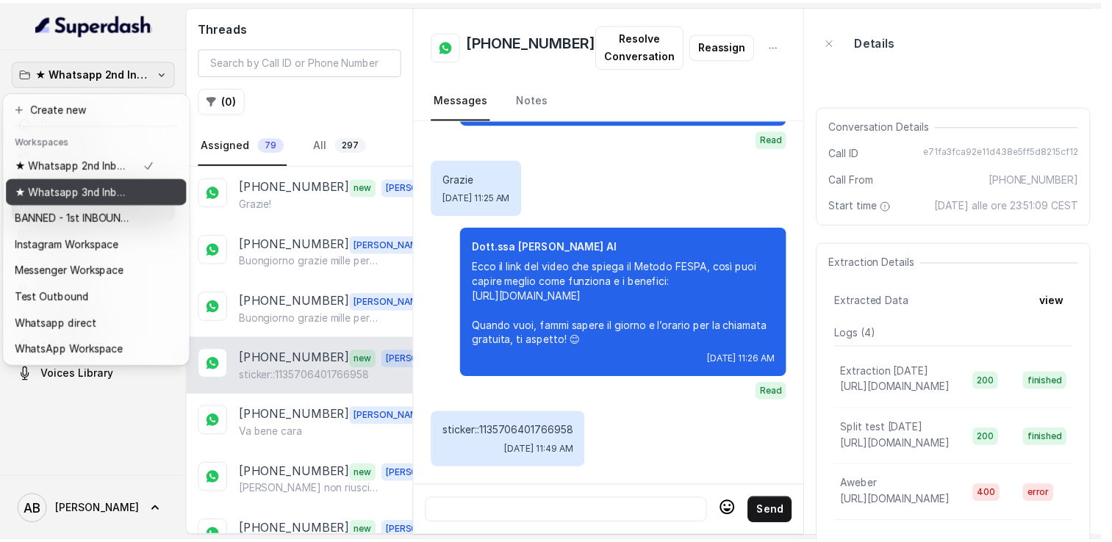
scroll to position [2058, 0]
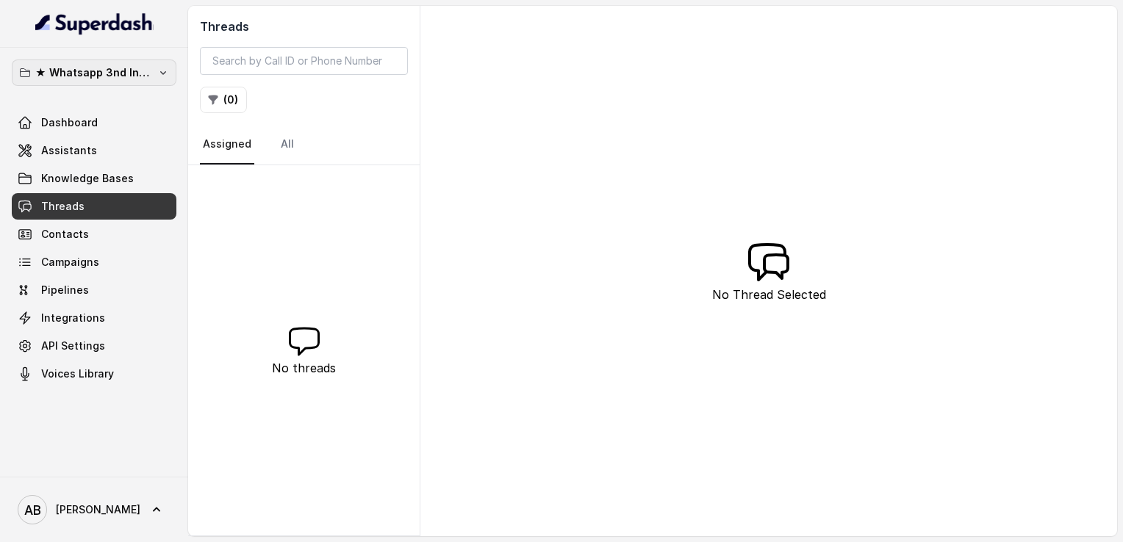
click at [112, 64] on p "★ Whatsapp 3nd Inbound BM5" at bounding box center [94, 73] width 118 height 18
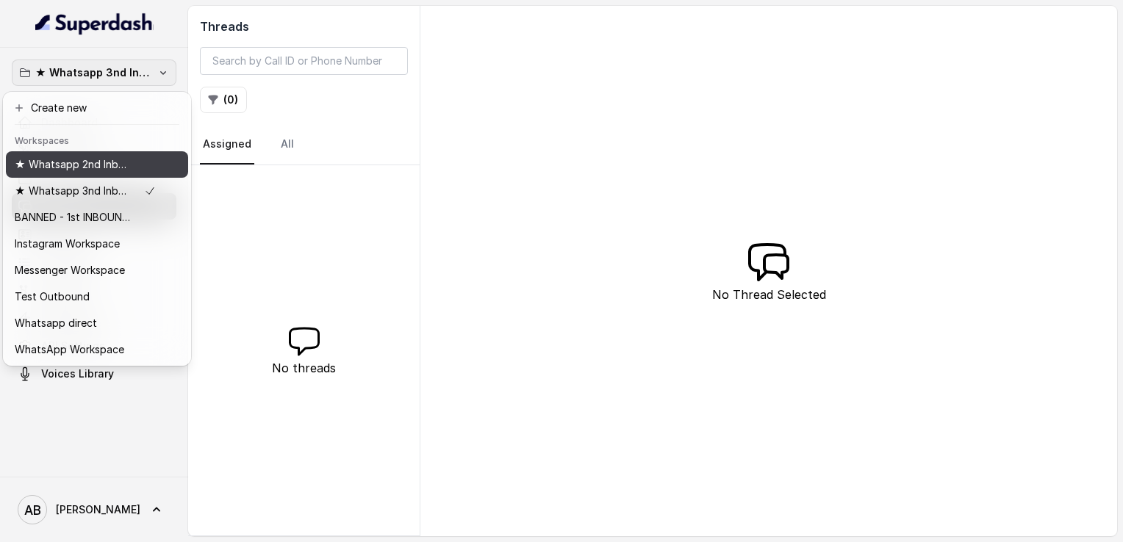
click at [90, 160] on p "★ Whatsapp 2nd Inbound BM5" at bounding box center [74, 165] width 118 height 18
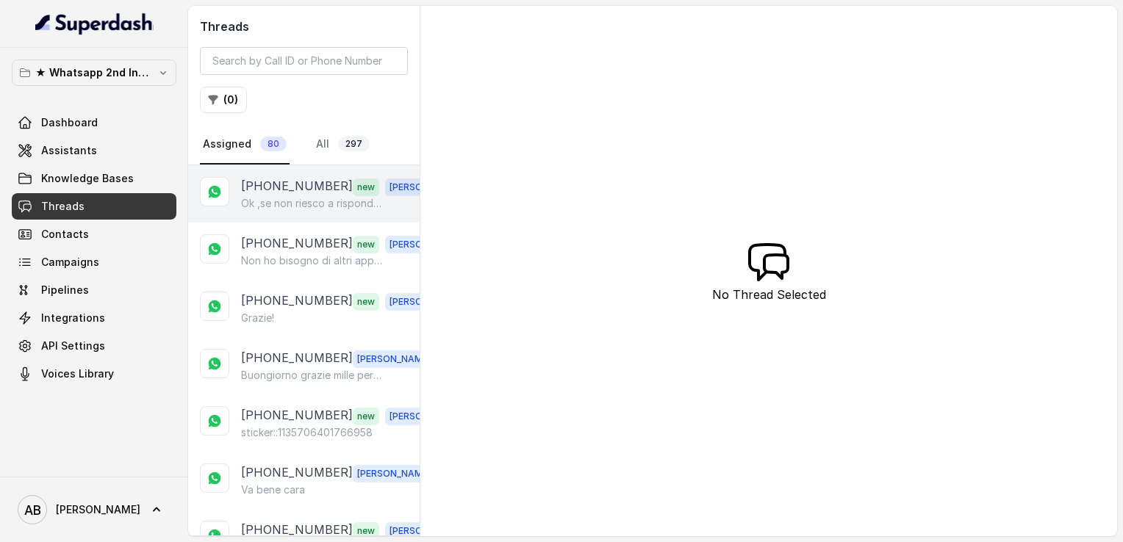
click at [284, 201] on p "Ok ,se non riesco a rispondere ti mando un messaggio" at bounding box center [311, 203] width 141 height 15
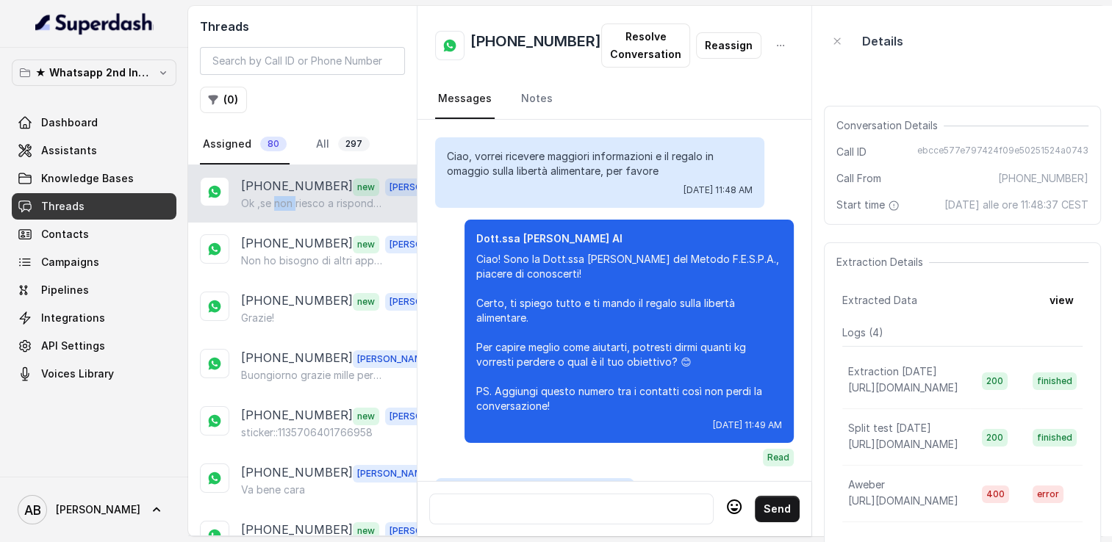
scroll to position [1417, 0]
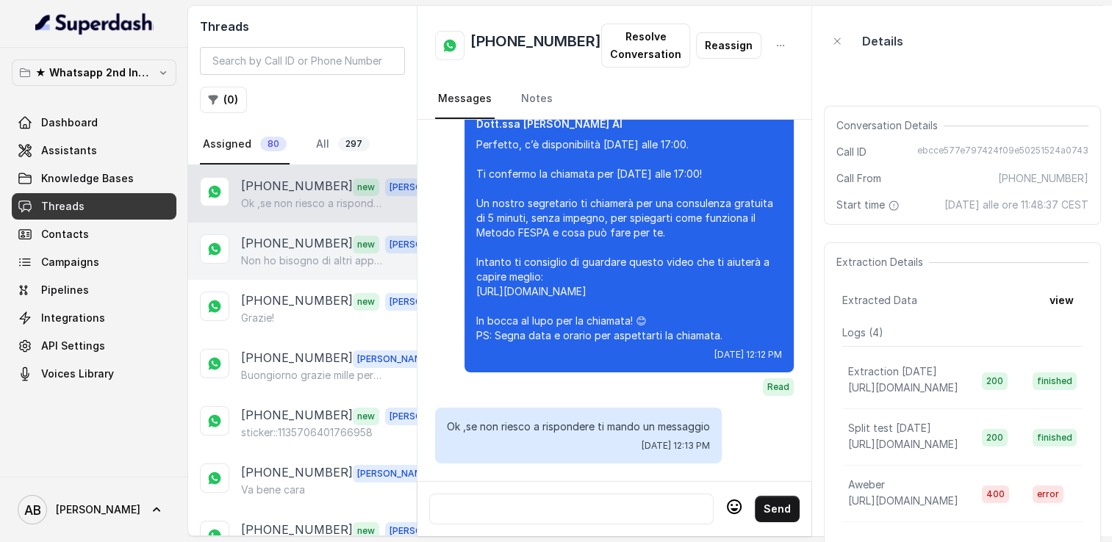
click at [276, 256] on p "Non ho bisogno di altri appuntamenti grazie" at bounding box center [311, 260] width 141 height 15
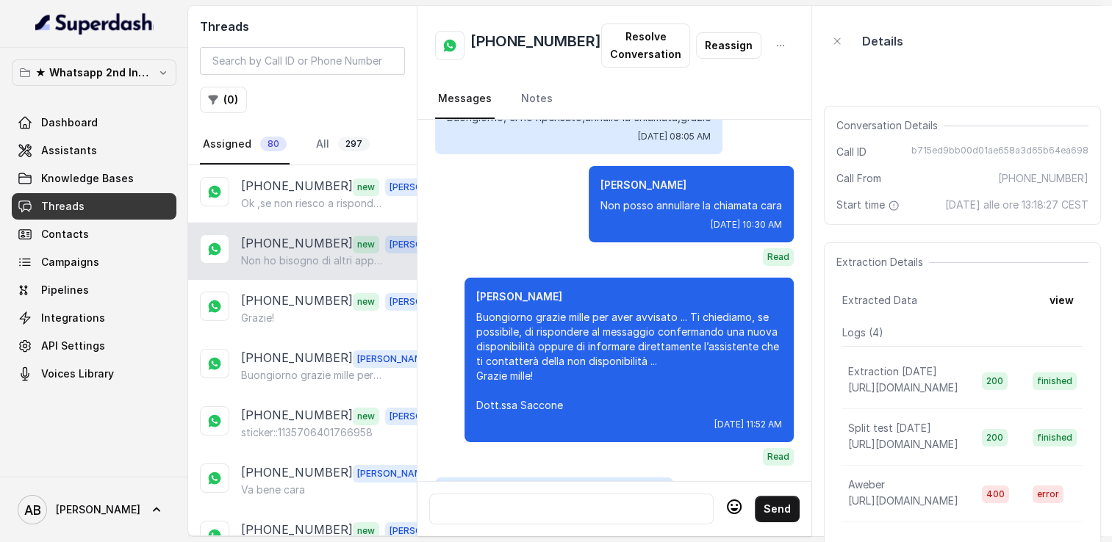
scroll to position [1663, 0]
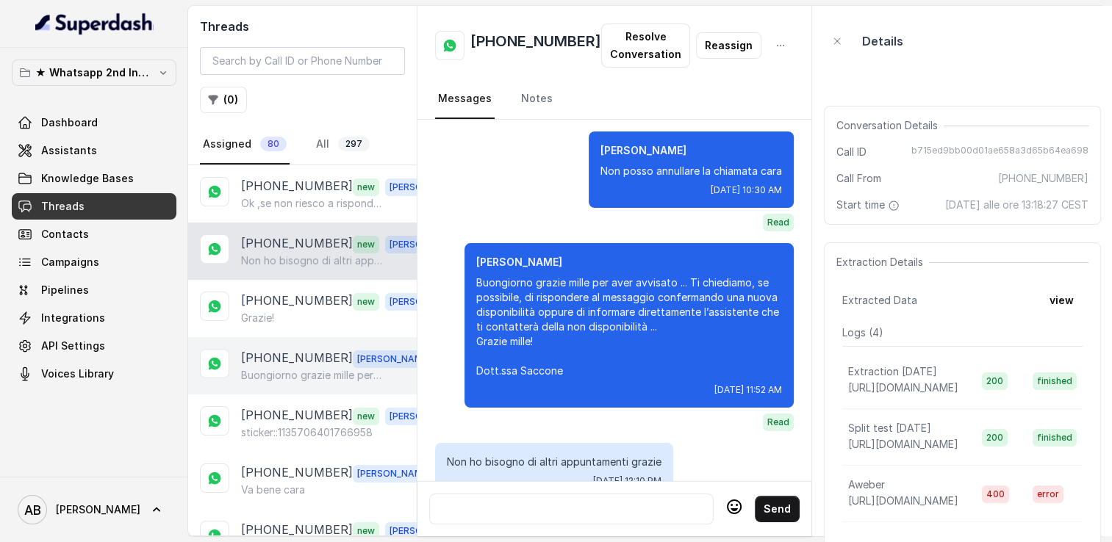
click at [248, 370] on p "Buongiorno grazie mille per aver avvisato ... Ti chiediamo, se possibile, di ri…" at bounding box center [311, 375] width 141 height 15
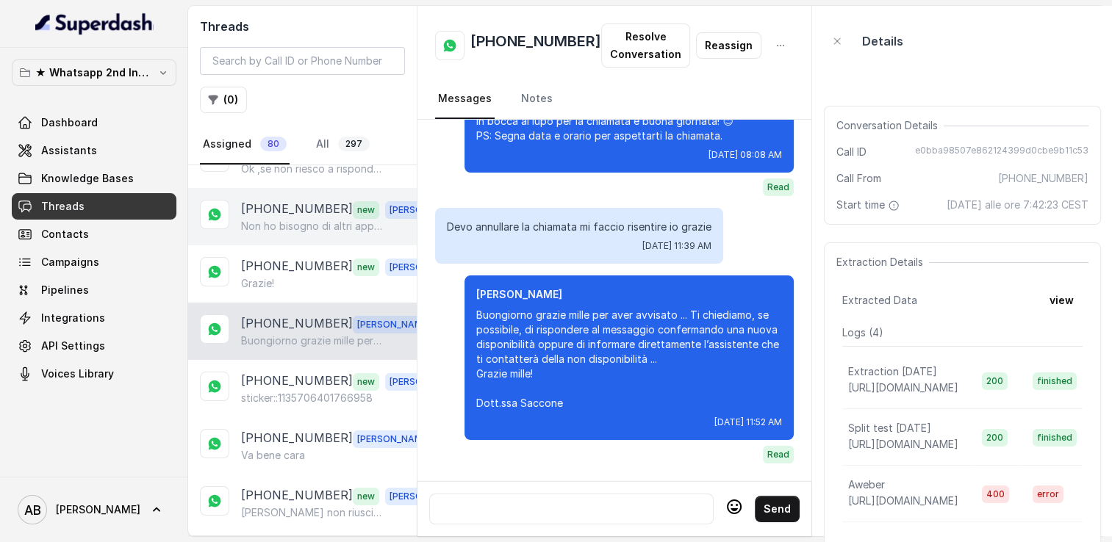
scroll to position [147, 0]
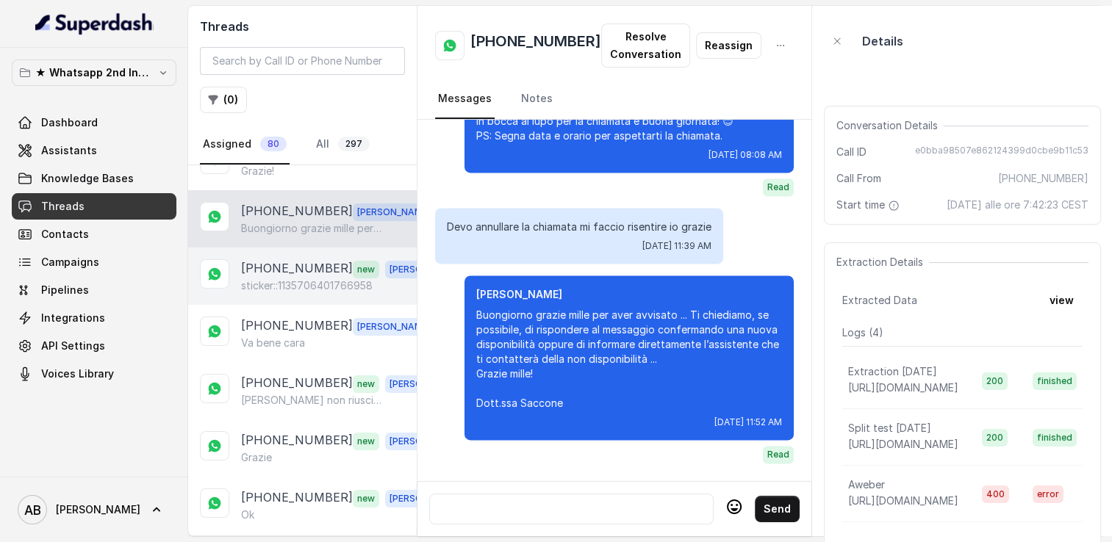
click at [291, 281] on p "sticker::1135706401766958" at bounding box center [307, 285] width 132 height 15
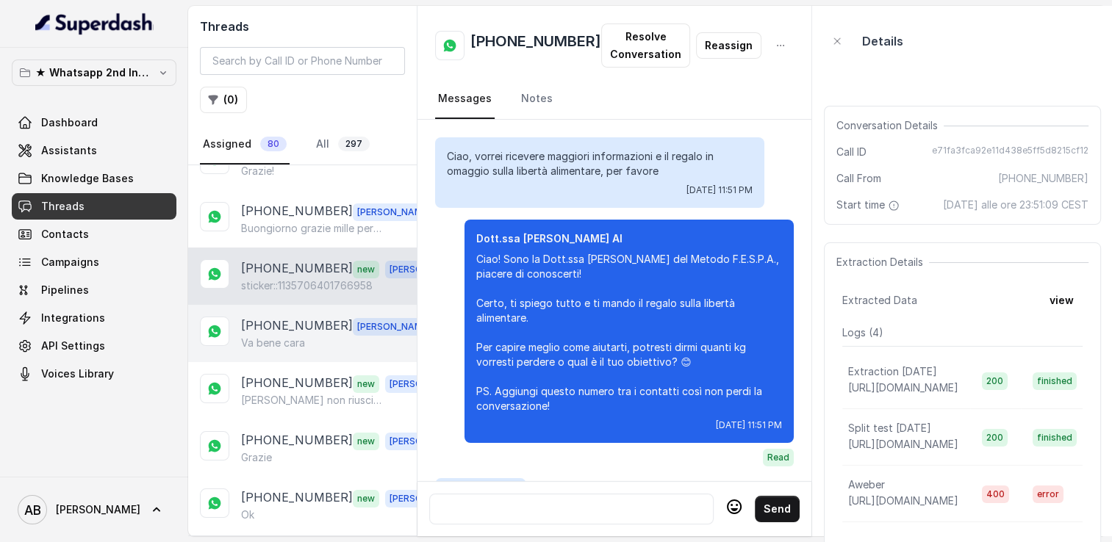
scroll to position [2072, 0]
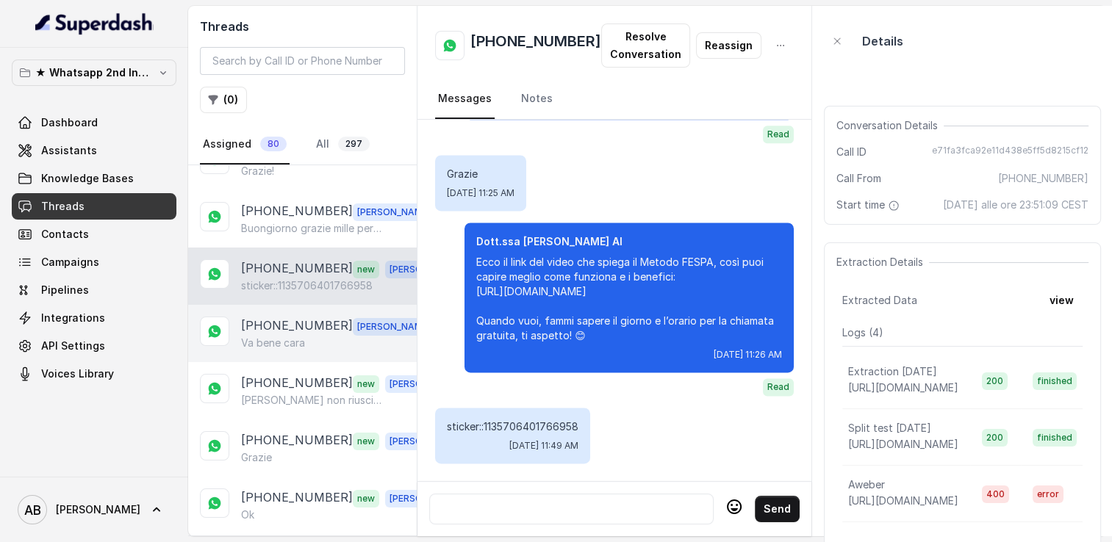
click at [292, 317] on p "[PHONE_NUMBER]" at bounding box center [297, 326] width 112 height 19
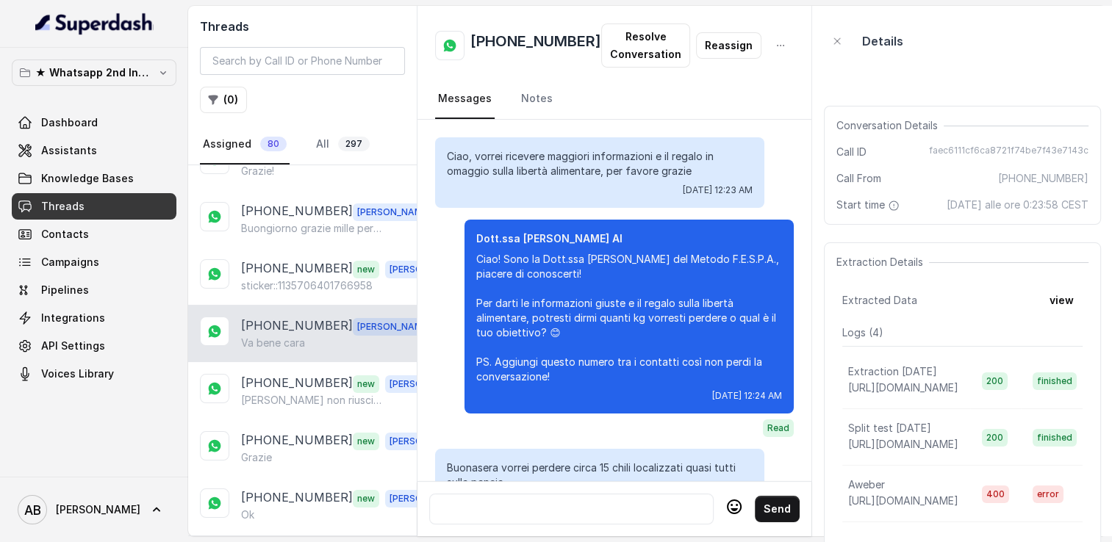
scroll to position [1558, 0]
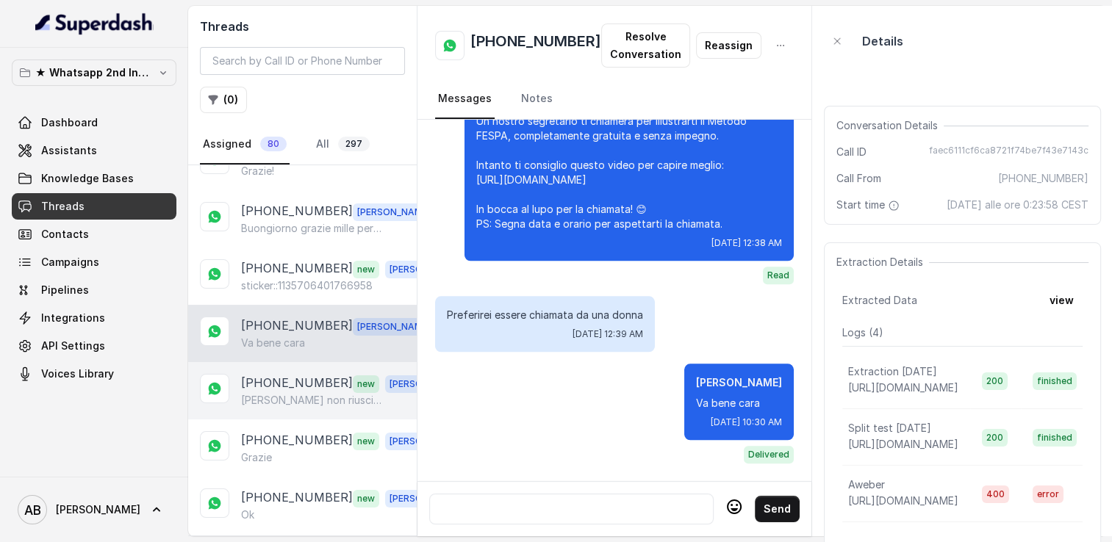
click at [287, 362] on div "[PHONE_NUMBER] new [PERSON_NAME] non riuscirò a rispondere alla chiamata dell'a…" at bounding box center [302, 390] width 228 height 57
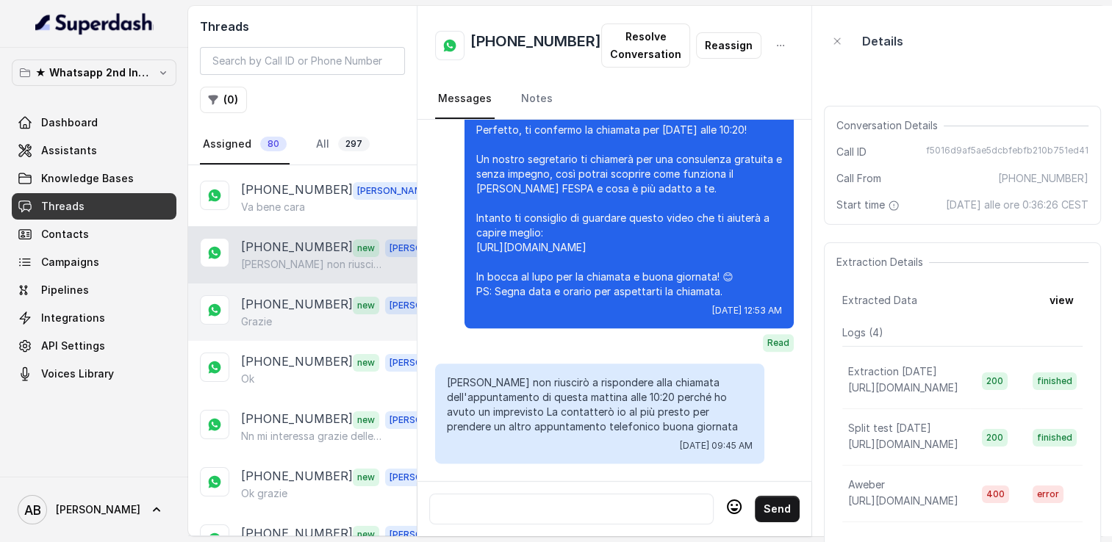
scroll to position [294, 0]
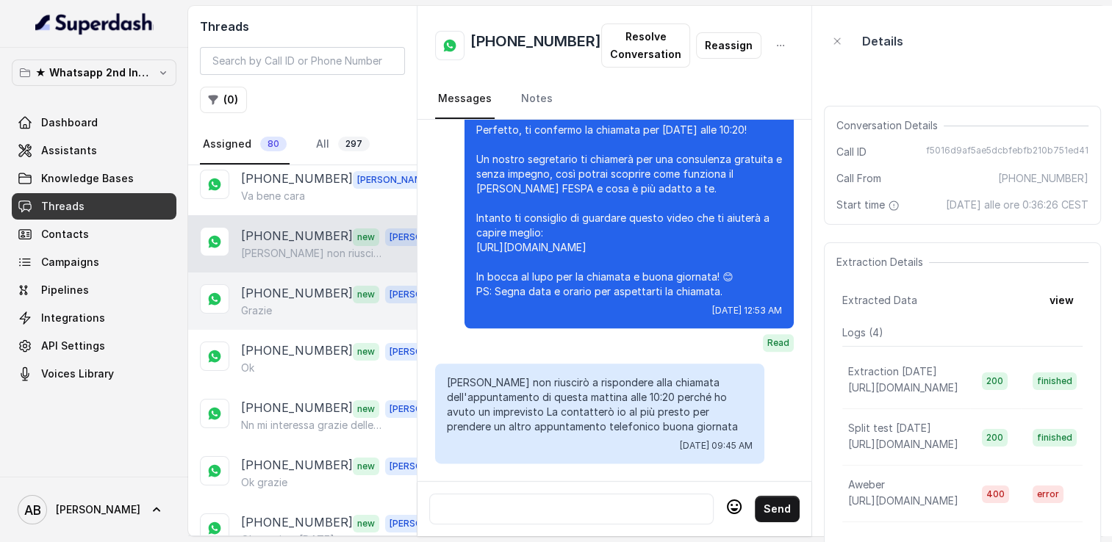
click at [273, 289] on p "[PHONE_NUMBER]" at bounding box center [297, 293] width 112 height 19
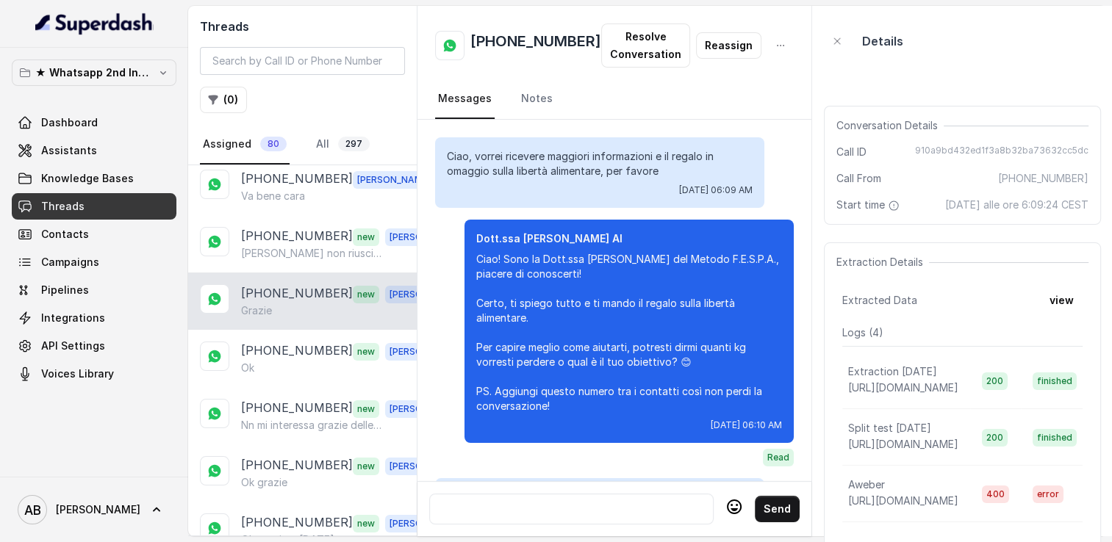
scroll to position [1355, 0]
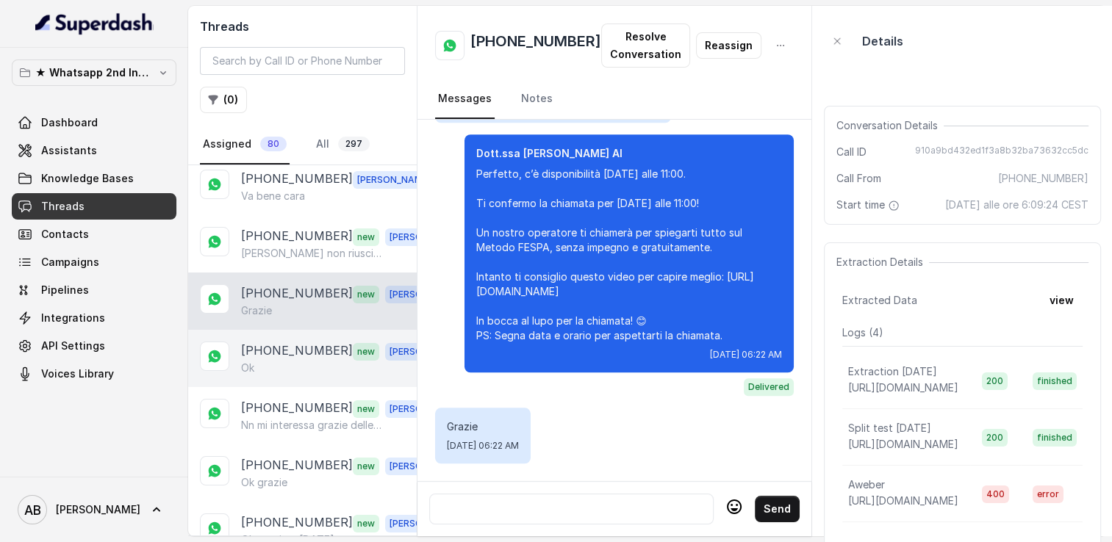
click at [295, 361] on div "Ok" at bounding box center [343, 368] width 205 height 15
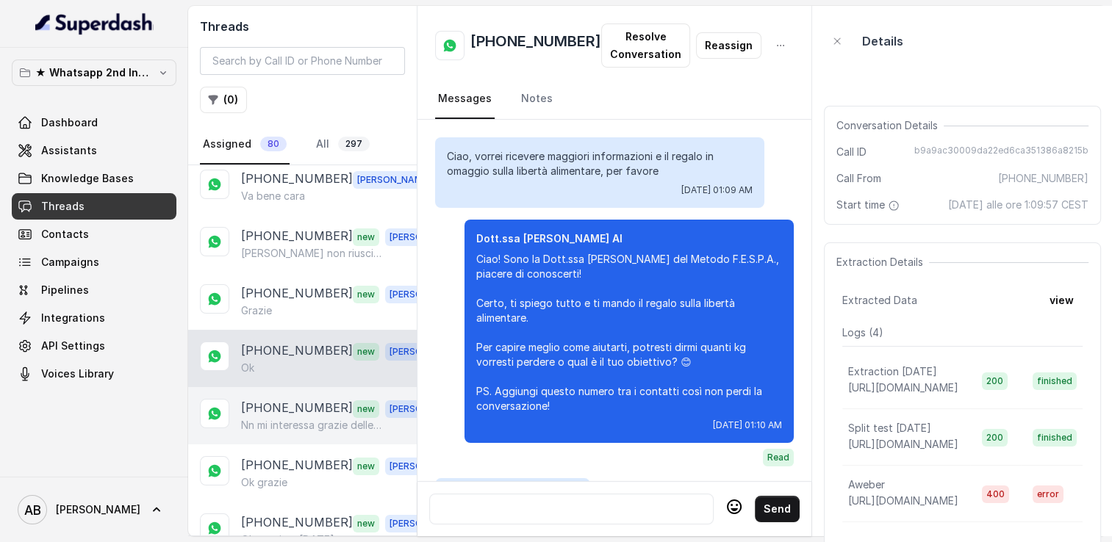
scroll to position [1484, 0]
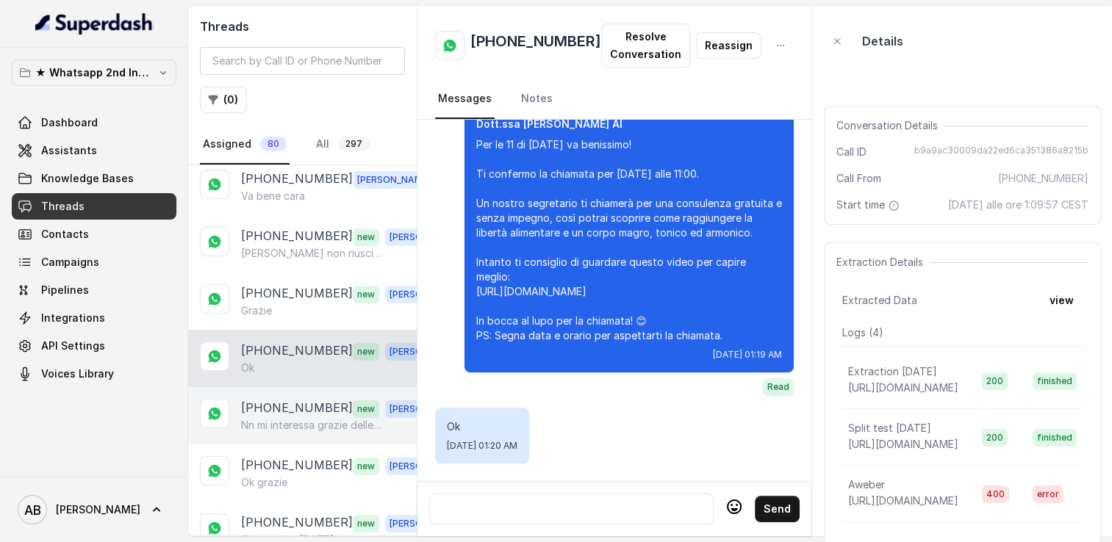
click at [298, 400] on p "[PHONE_NUMBER]" at bounding box center [297, 408] width 112 height 19
